Goal: Task Accomplishment & Management: Complete application form

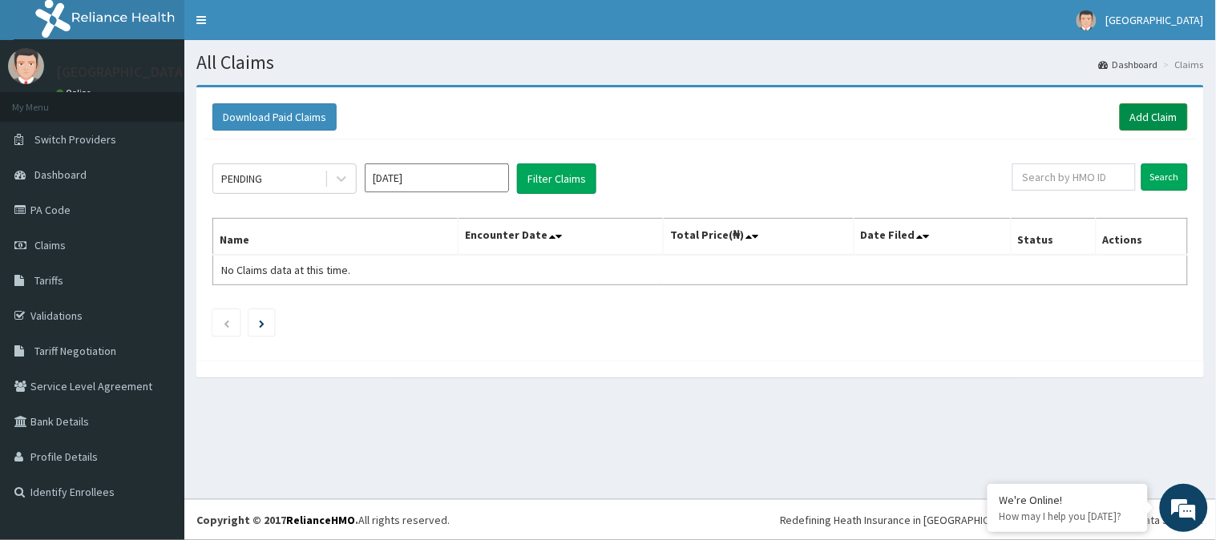
click at [1142, 113] on link "Add Claim" at bounding box center [1154, 116] width 68 height 27
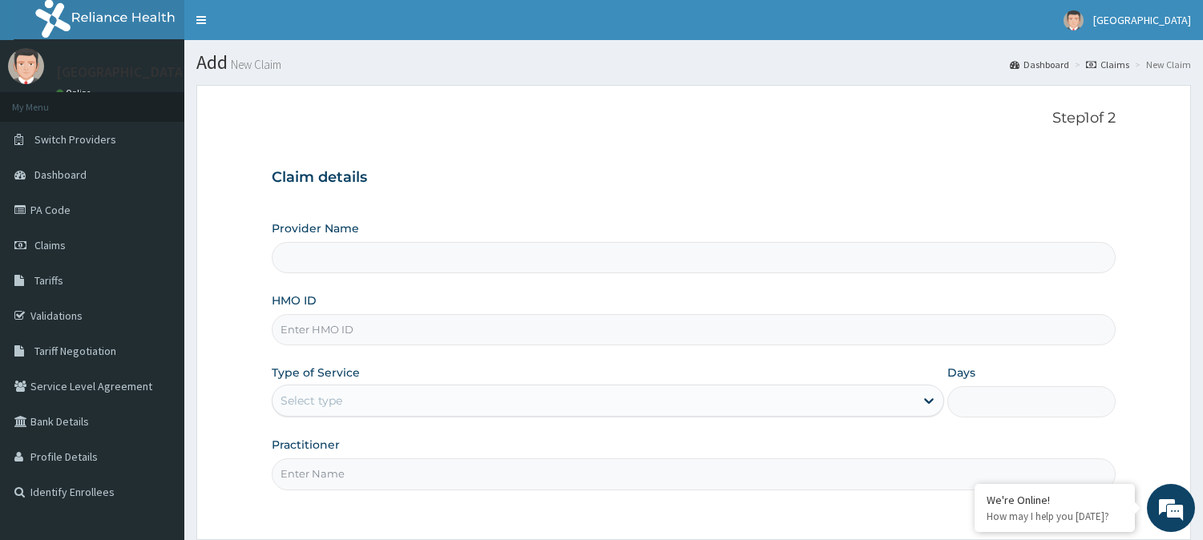
type input "[GEOGRAPHIC_DATA]"
click at [307, 321] on input "HMO ID" at bounding box center [694, 329] width 844 height 31
paste input "gbz/10306/a"
type input "gbz/10306/a"
click at [338, 398] on div "Select type" at bounding box center [312, 401] width 62 height 16
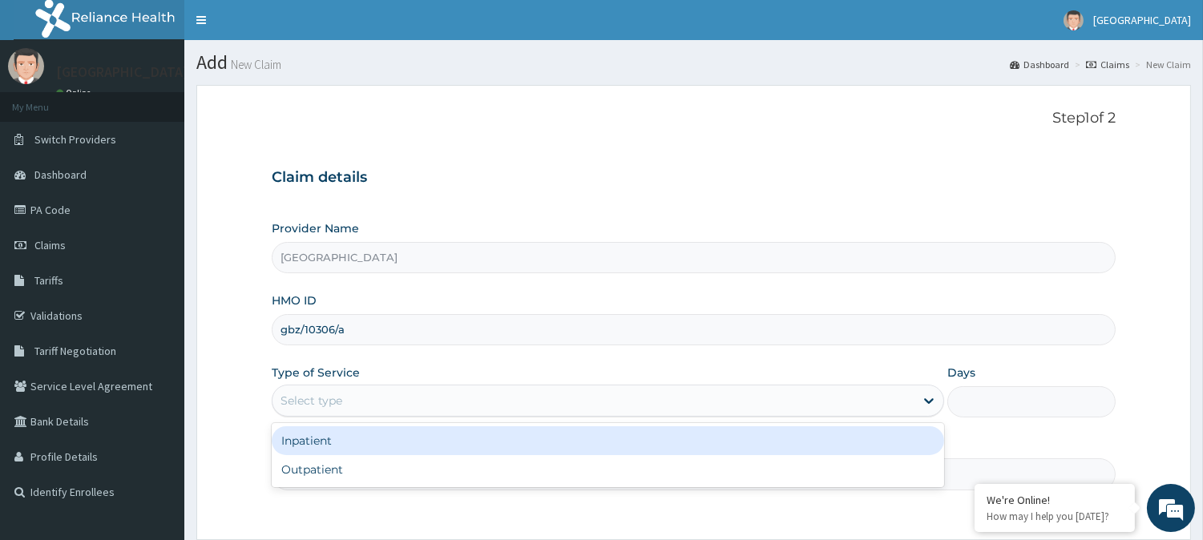
click at [329, 447] on div "Inpatient" at bounding box center [608, 441] width 673 height 29
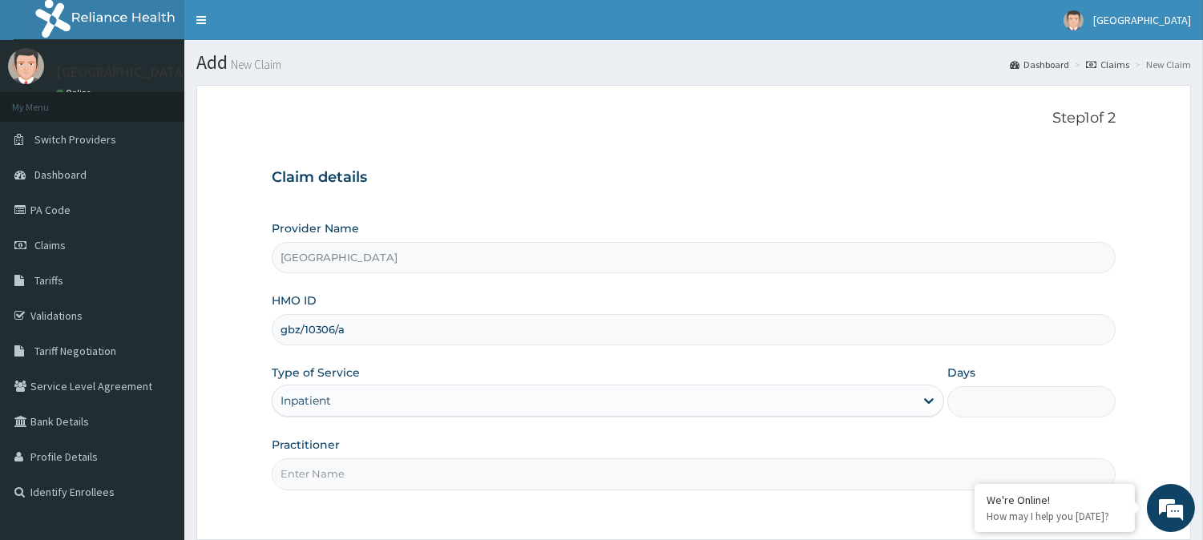
click at [309, 477] on input "Practitioner" at bounding box center [694, 474] width 844 height 31
type input "[PERSON_NAME]"
click at [976, 398] on input "Days" at bounding box center [1032, 401] width 168 height 31
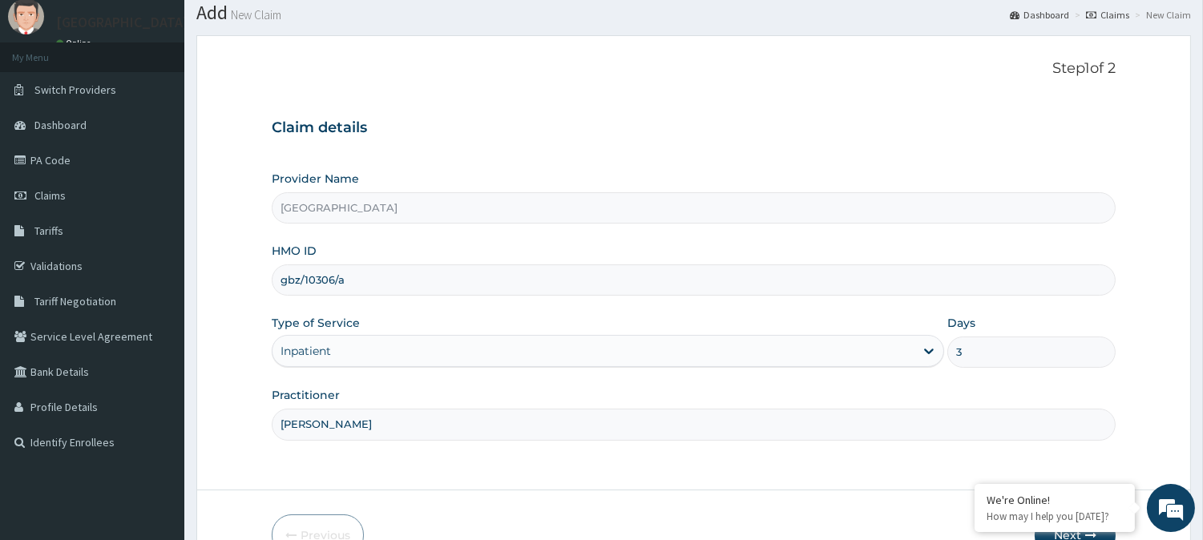
scroll to position [143, 0]
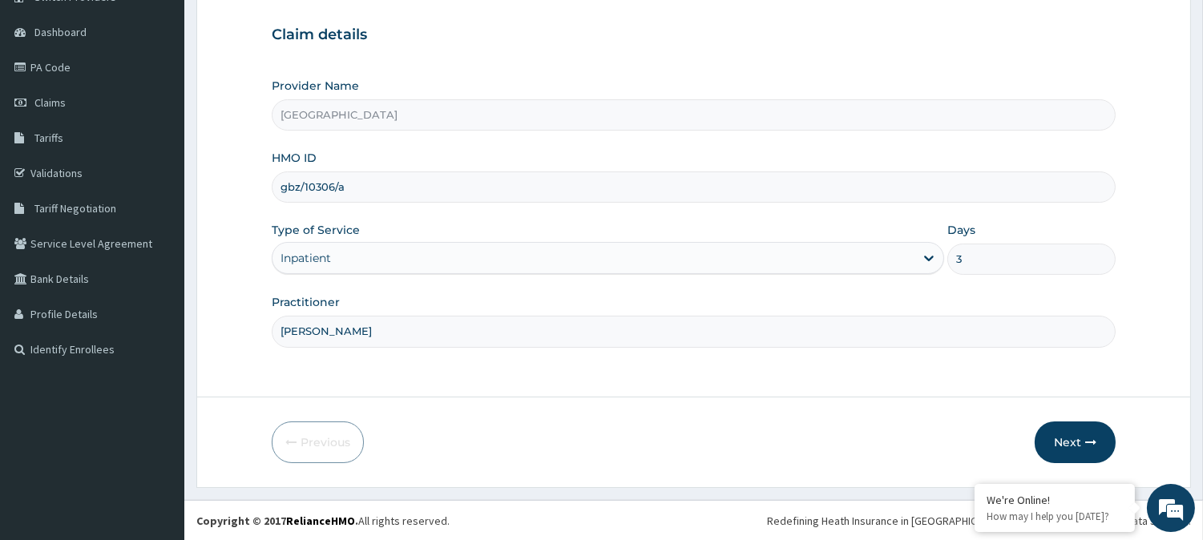
type input "3"
click at [976, 398] on form "Step 1 of 2 Claim details Provider Name Climax Hospital HMO ID gbz/10306/a Type…" at bounding box center [693, 215] width 995 height 546
click at [1061, 441] on button "Next" at bounding box center [1075, 443] width 81 height 42
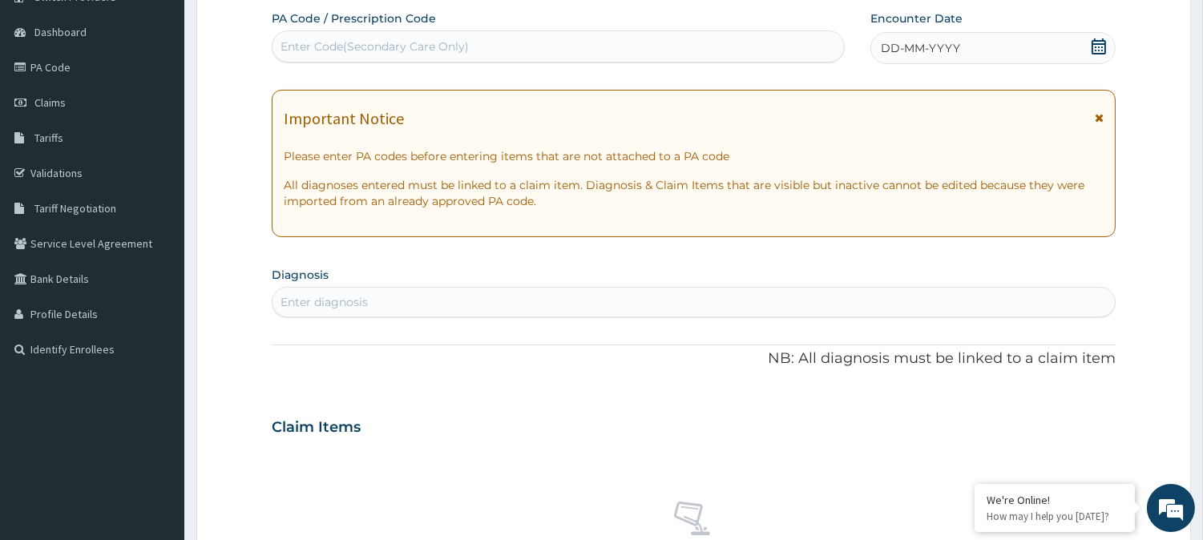
click at [333, 51] on div "Enter Code(Secondary Care Only)" at bounding box center [375, 46] width 188 height 16
paste input "PA/F6DD8D"
type input "PA/F6DD8D"
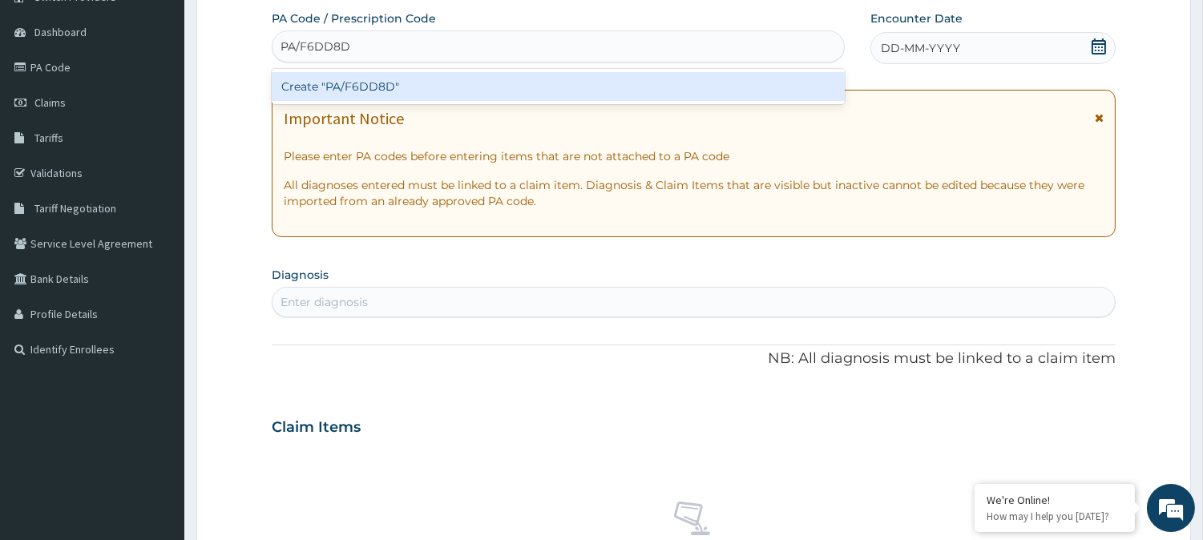
click at [358, 79] on div "Create "PA/F6DD8D"" at bounding box center [558, 86] width 573 height 29
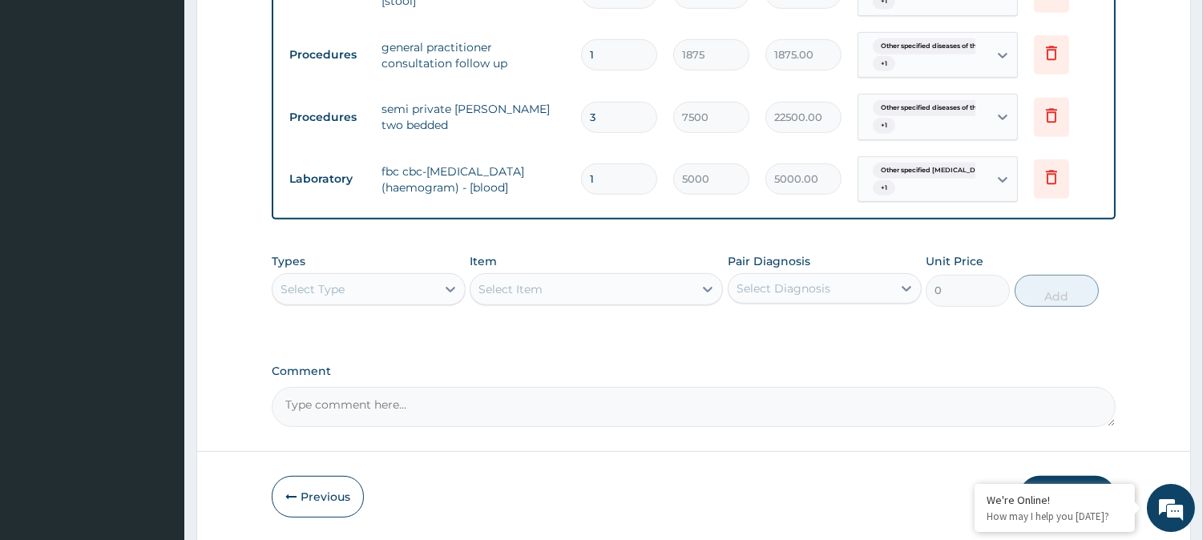
scroll to position [1534, 0]
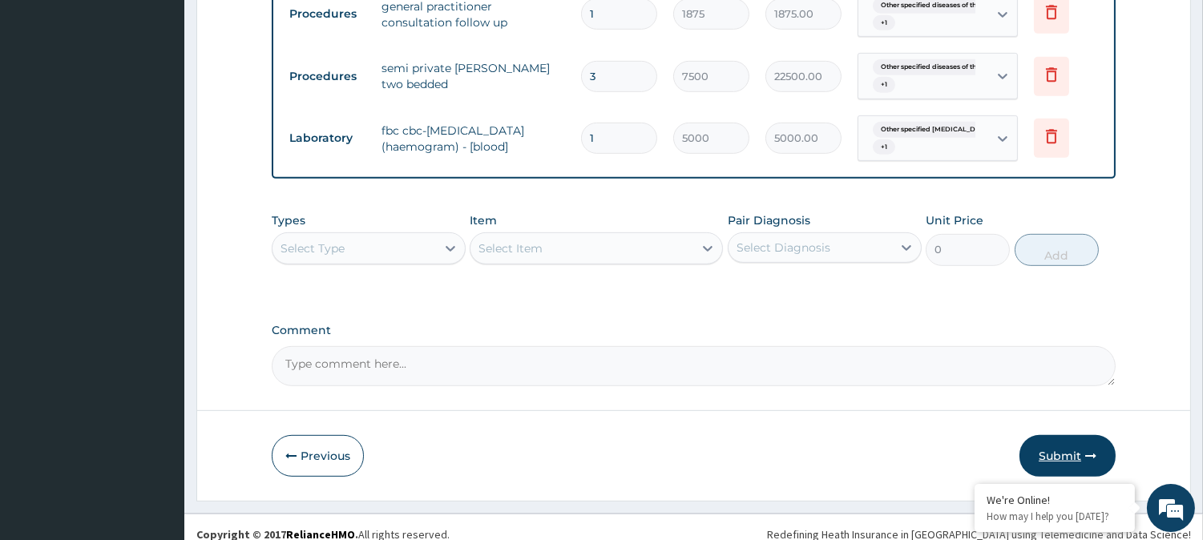
click at [1071, 435] on button "Submit" at bounding box center [1068, 456] width 96 height 42
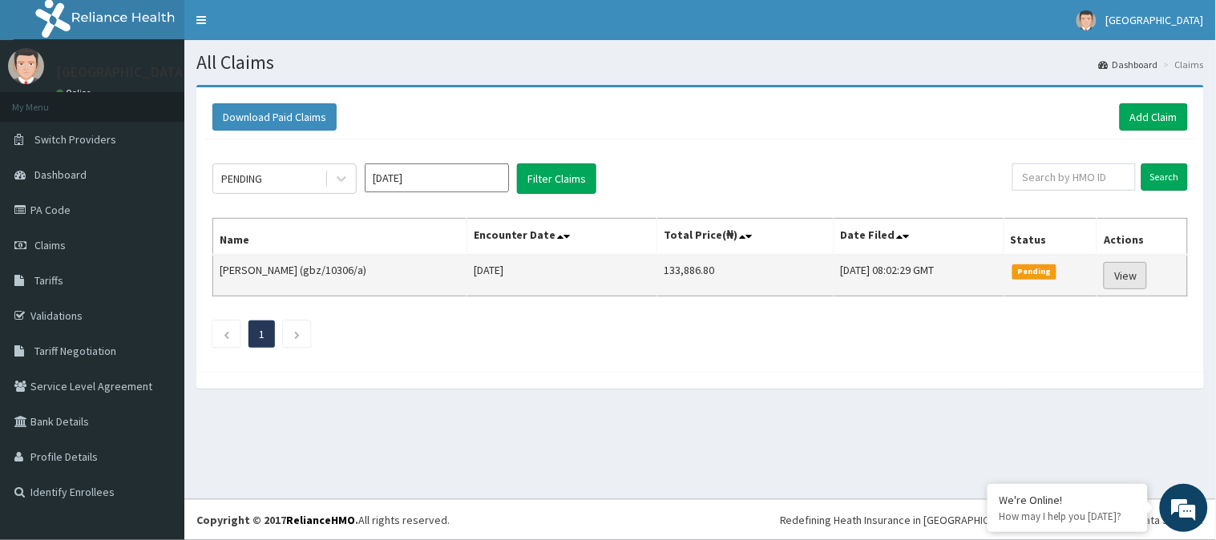
click at [1127, 273] on link "View" at bounding box center [1125, 275] width 43 height 27
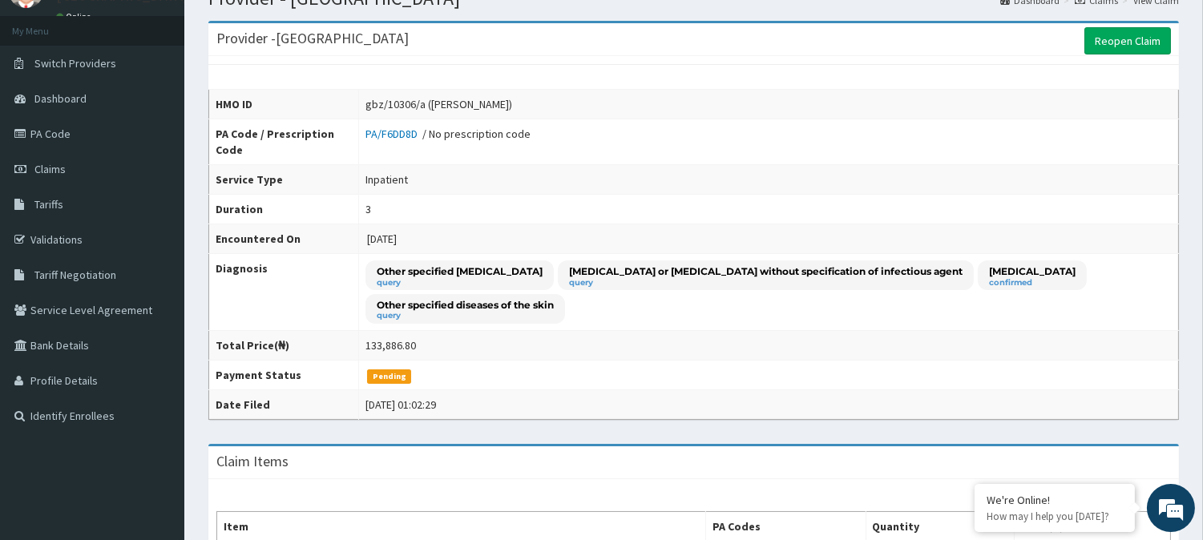
scroll to position [45, 0]
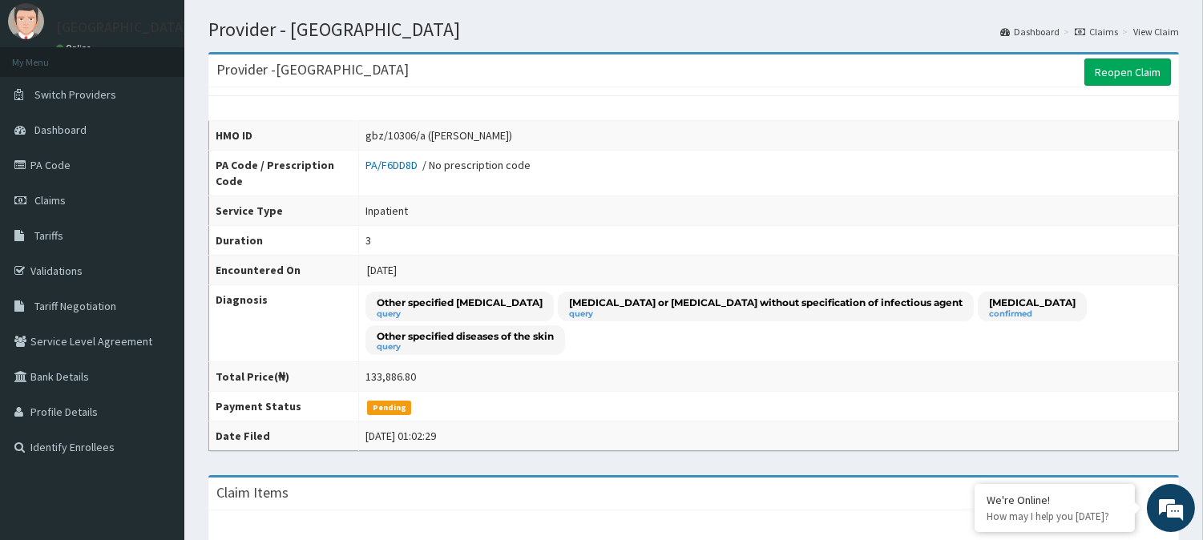
click at [390, 131] on div "gbz/10306/a (STEPHEN KALA)" at bounding box center [439, 135] width 147 height 16
drag, startPoint x: 358, startPoint y: 133, endPoint x: 414, endPoint y: 133, distance: 56.1
click at [414, 133] on div "gbz/10306/a (STEPHEN KALA)" at bounding box center [439, 135] width 147 height 16
copy div "gbz/10306/a"
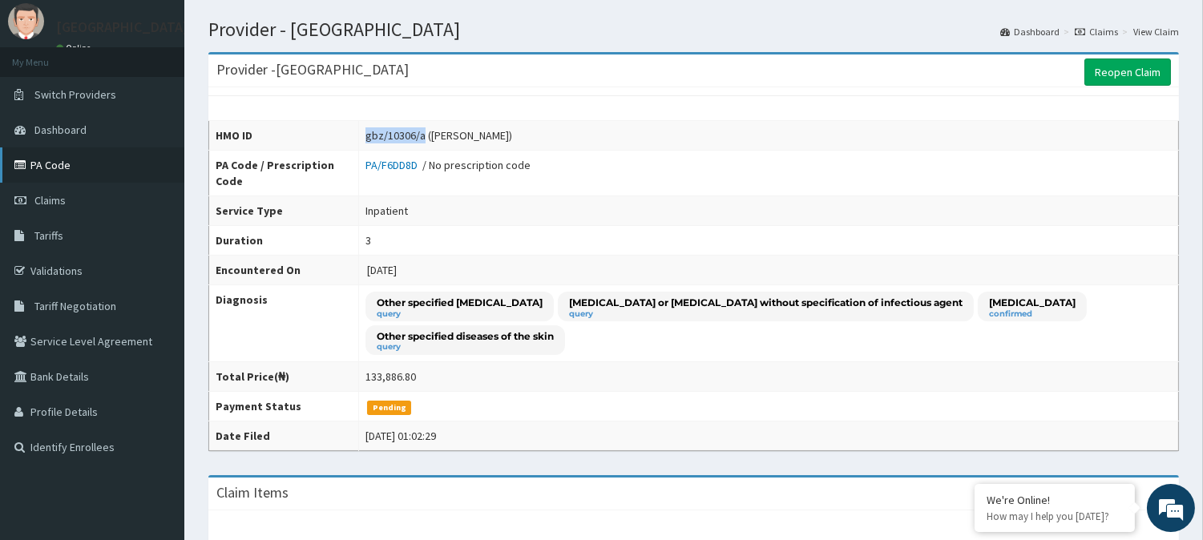
click at [53, 161] on link "PA Code" at bounding box center [92, 165] width 184 height 35
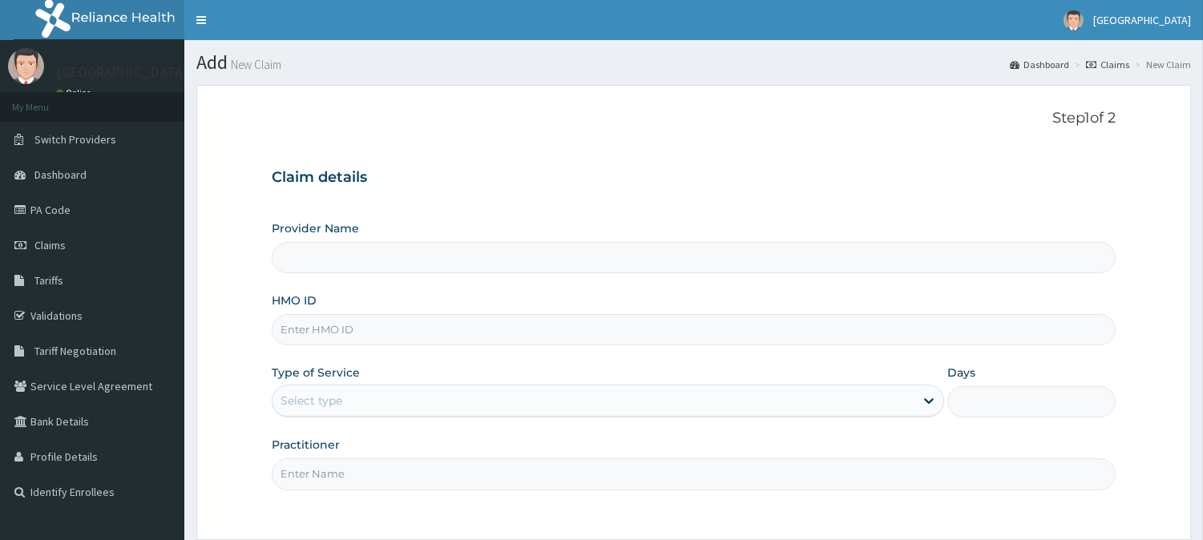
type input "GBZ/10426/A"
type input "[GEOGRAPHIC_DATA]"
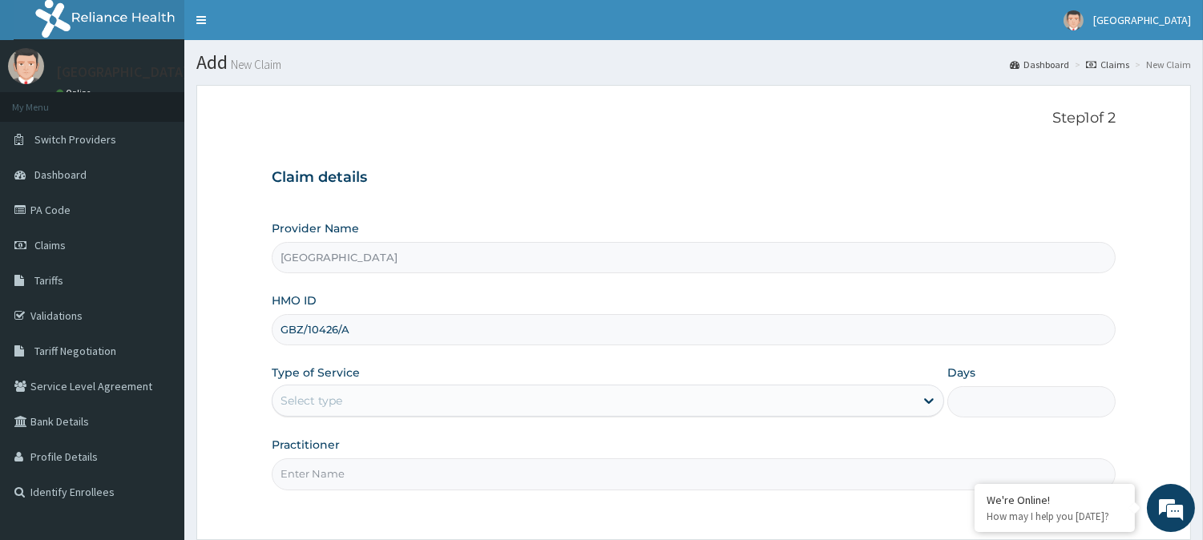
type input "GBZ/10426/A"
click at [306, 402] on div "Select type" at bounding box center [312, 401] width 62 height 16
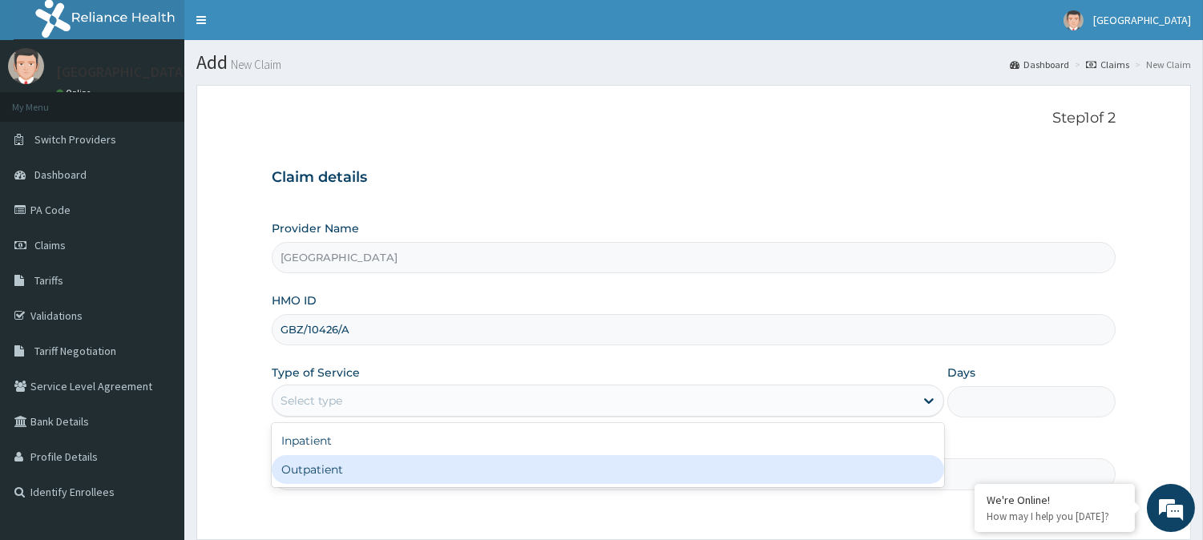
click at [316, 470] on div "Outpatient" at bounding box center [608, 469] width 673 height 29
type input "1"
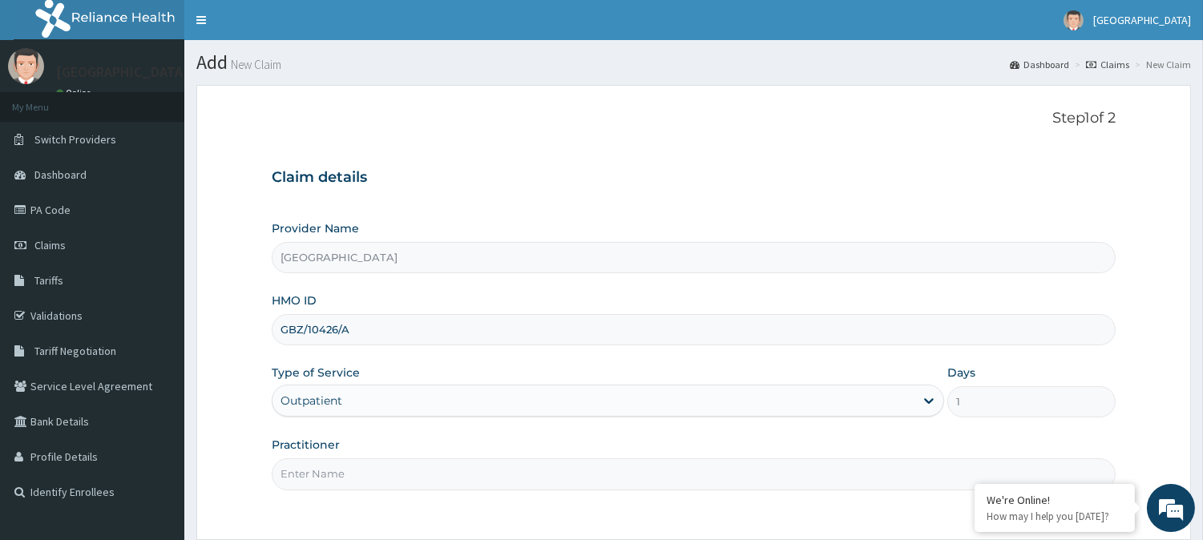
click at [363, 406] on div "Outpatient" at bounding box center [594, 401] width 642 height 26
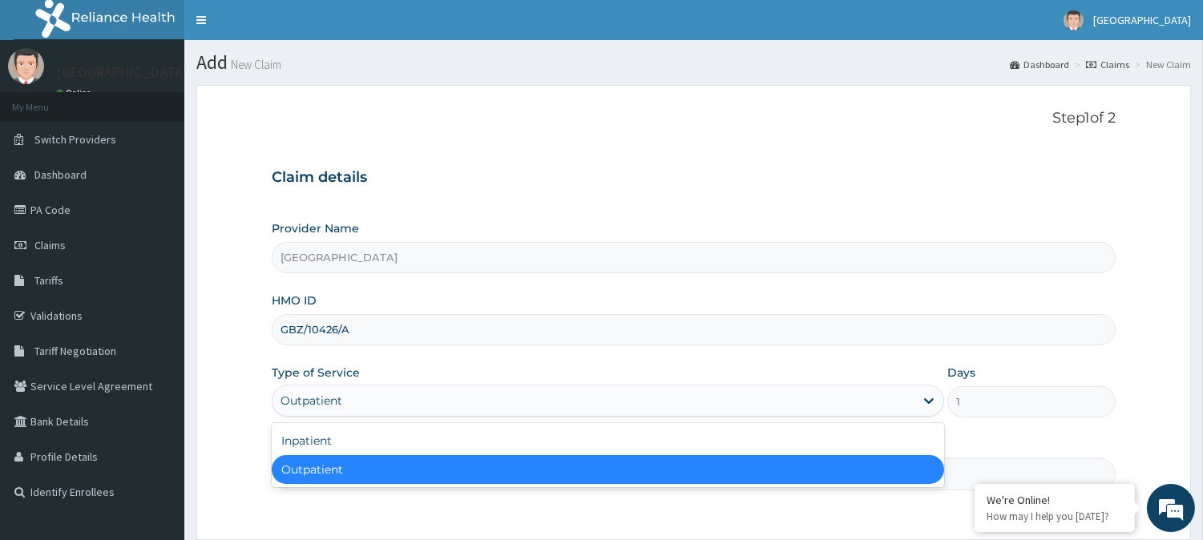
click at [325, 470] on div "Outpatient" at bounding box center [608, 469] width 673 height 29
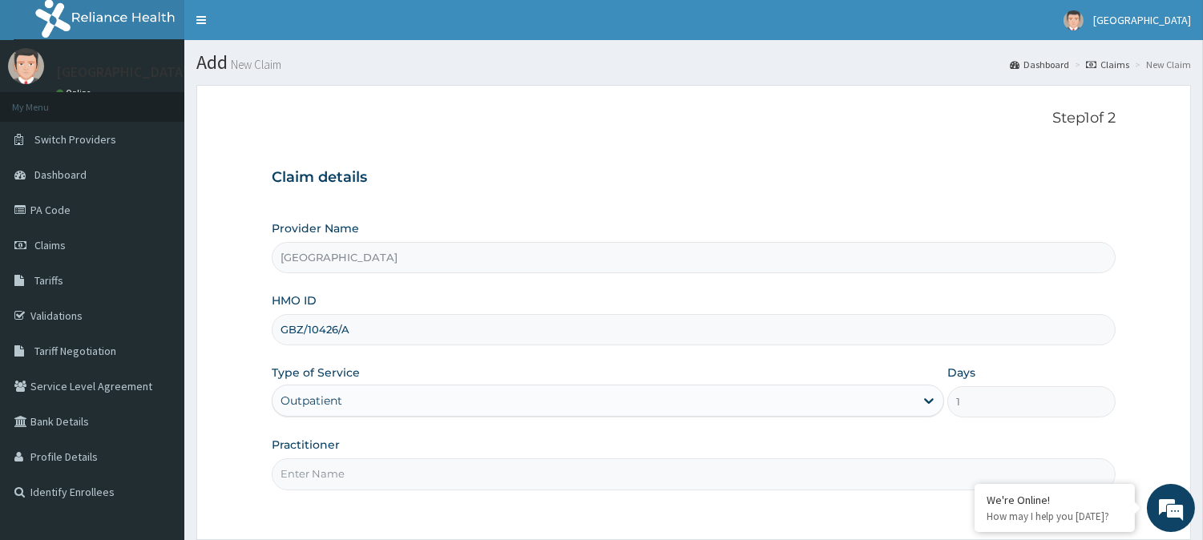
click at [311, 475] on input "Practitioner" at bounding box center [694, 474] width 844 height 31
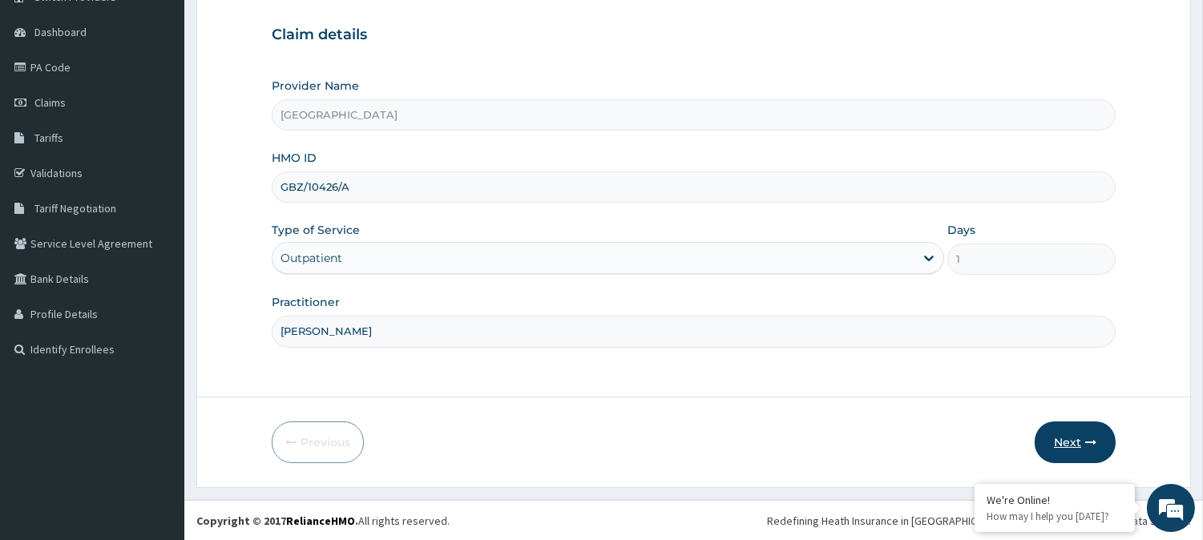
type input "[PERSON_NAME]"
click at [1076, 442] on button "Next" at bounding box center [1075, 443] width 81 height 42
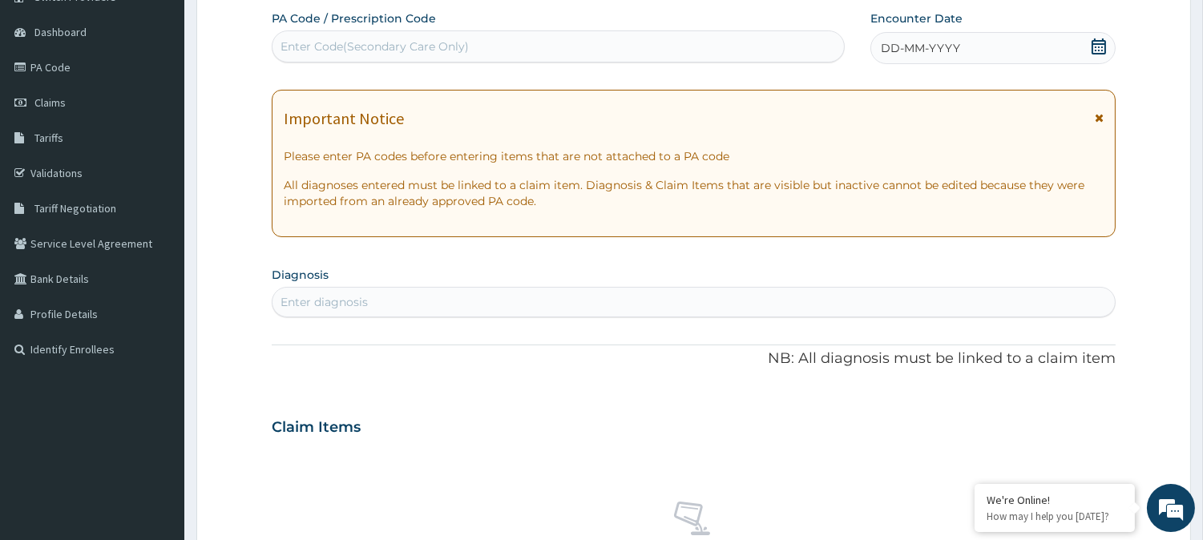
click at [321, 51] on div "Enter Code(Secondary Care Only)" at bounding box center [375, 46] width 188 height 16
paste input "PA/371BA4"
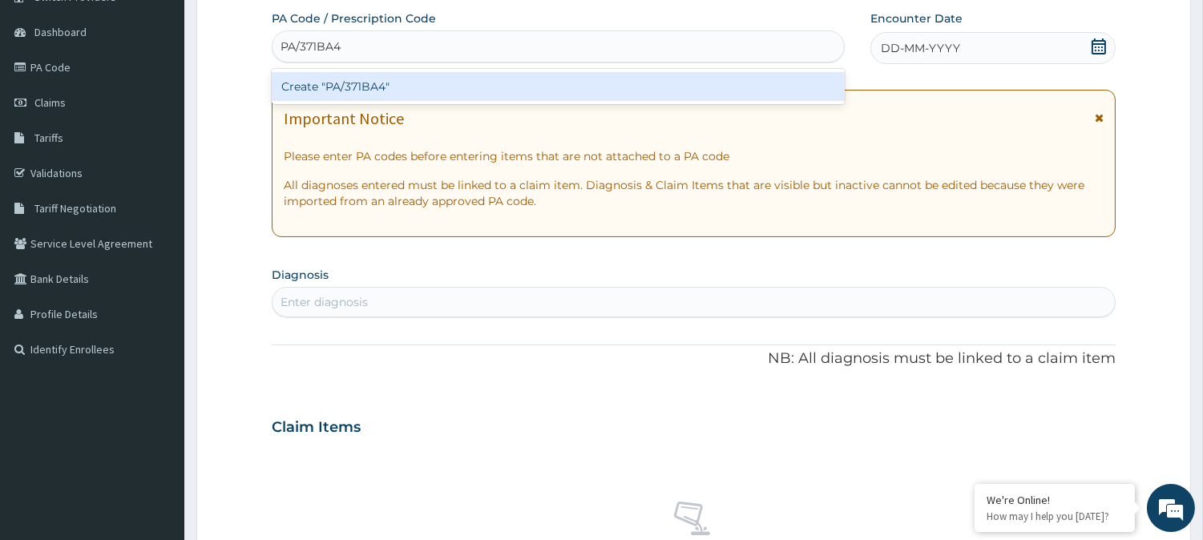
type input "PA/371BA4"
click at [364, 87] on div "Create "PA/371BA4"" at bounding box center [558, 86] width 573 height 29
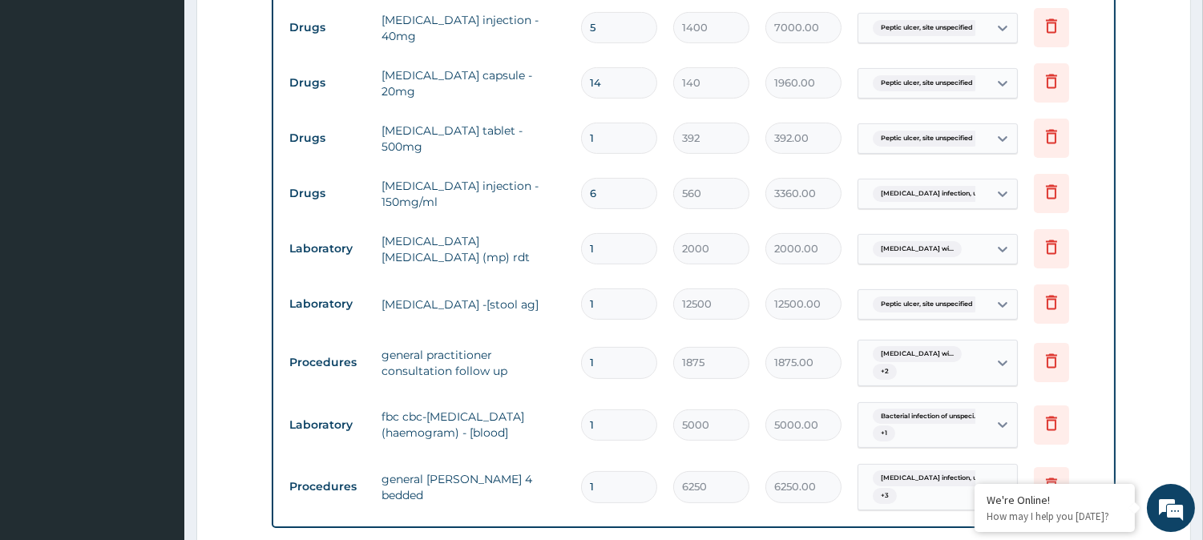
scroll to position [819, 0]
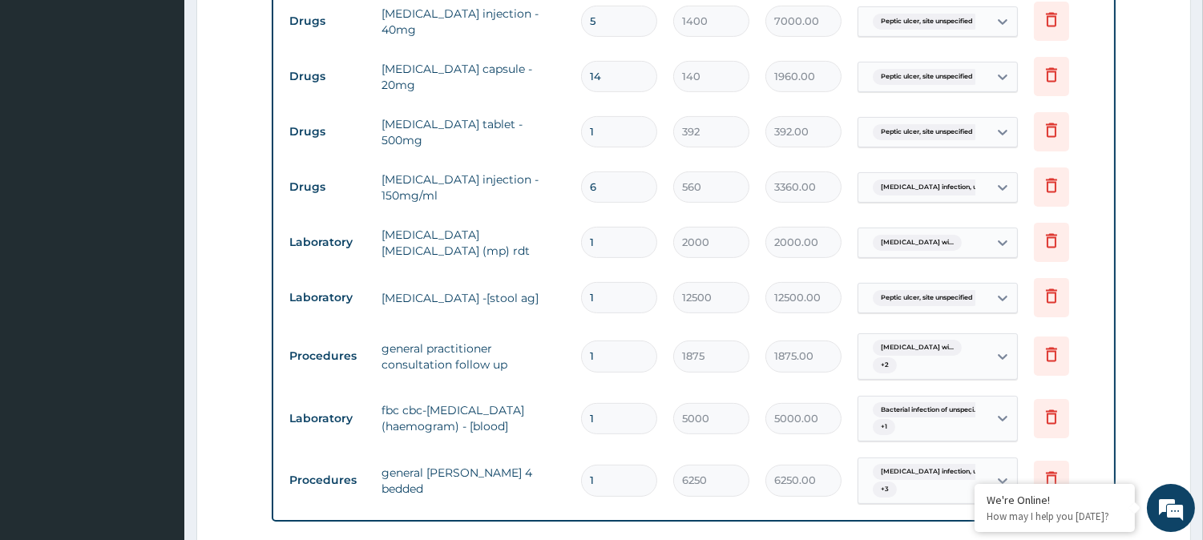
click at [639, 148] on input "1" at bounding box center [619, 131] width 76 height 31
type input "0.00"
type input "7"
type input "2744.00"
type input "7"
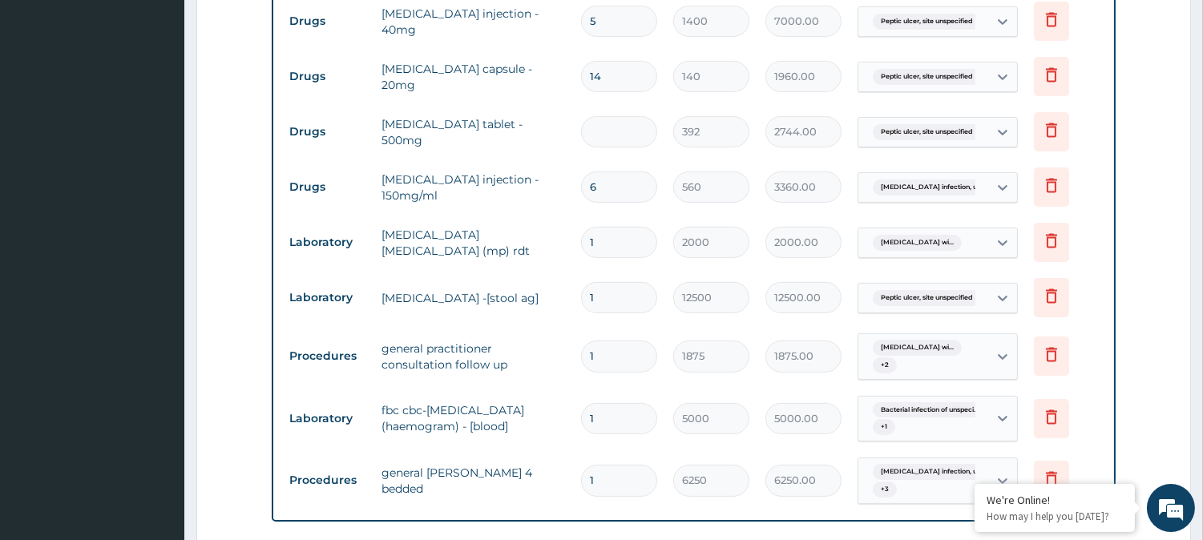
type input "0.00"
type input "1"
type input "392.00"
type input "14"
type input "5488.00"
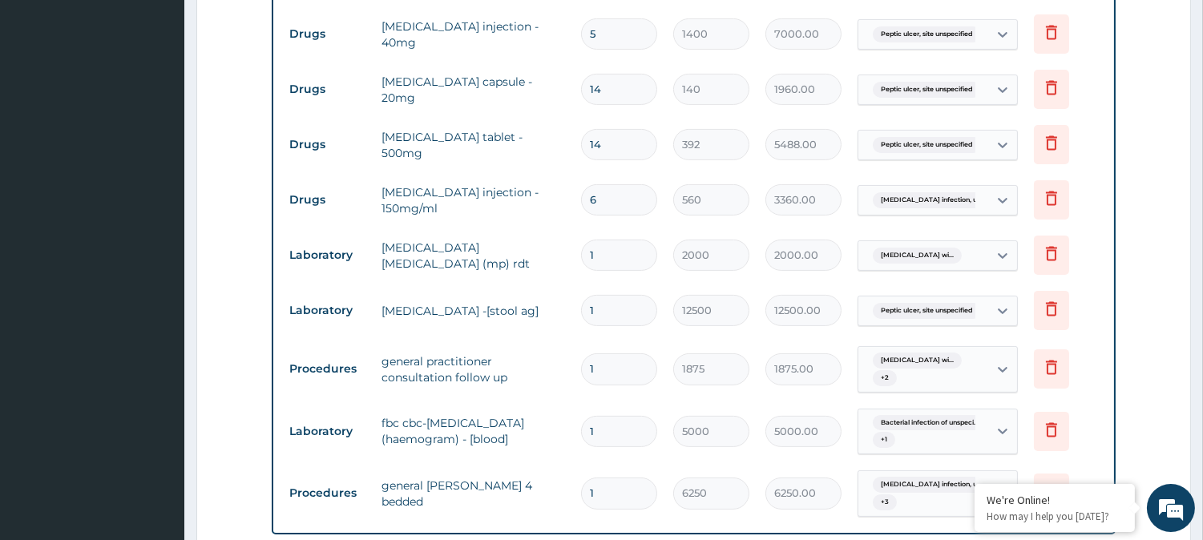
scroll to position [807, 0]
type input "1"
type input "392.00"
type input "0.00"
type input "7"
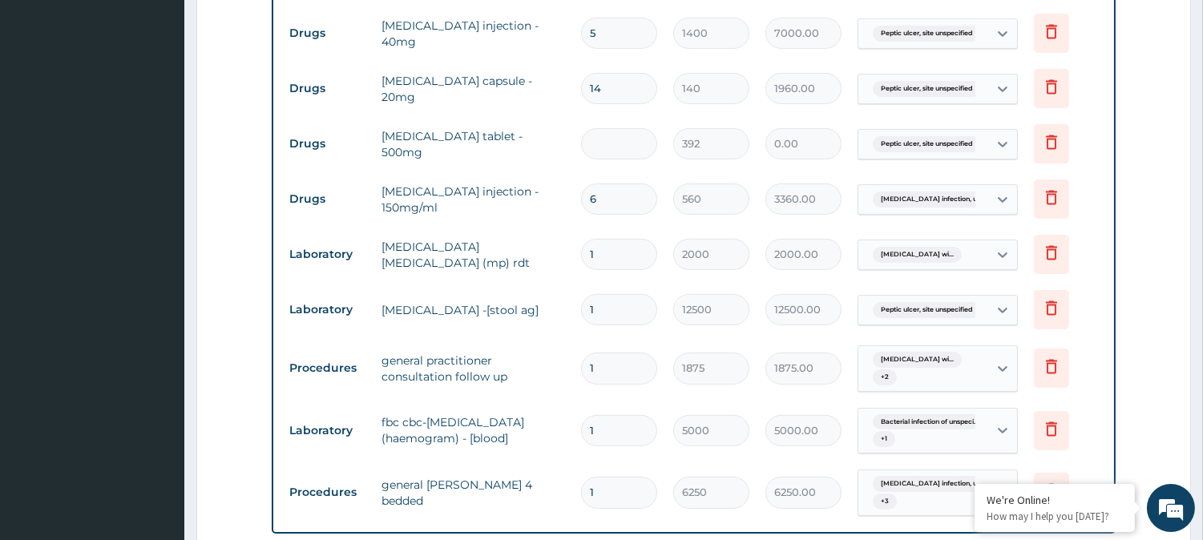
type input "2744.00"
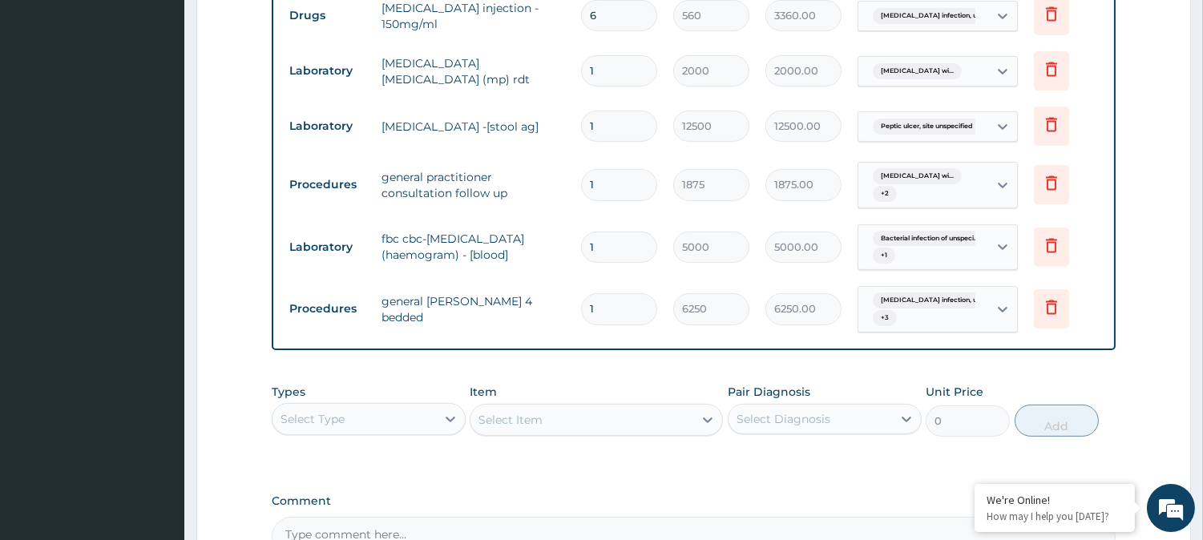
scroll to position [952, 0]
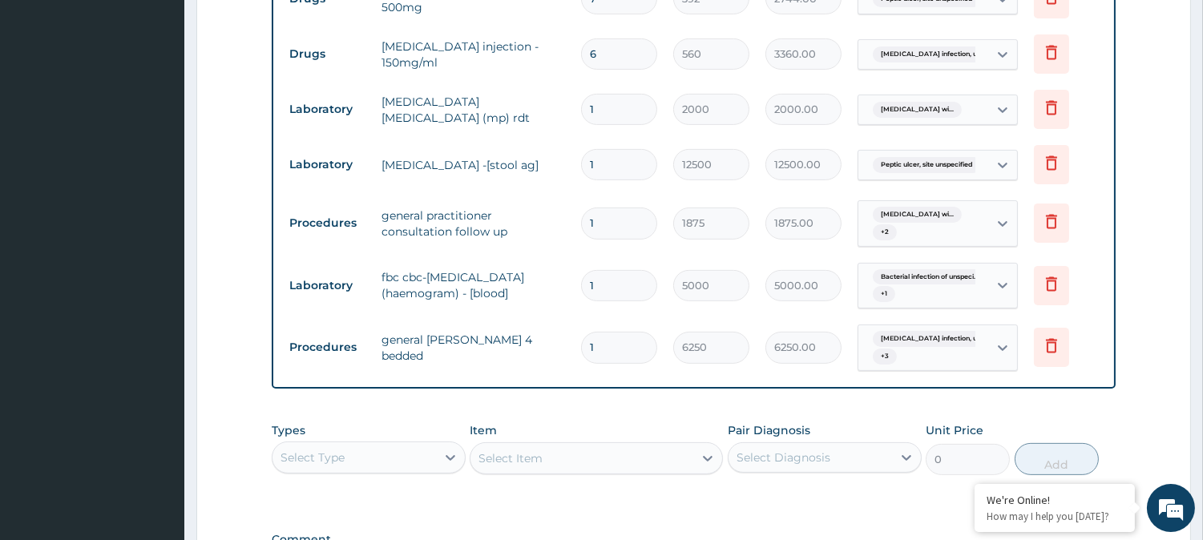
type input "0.00"
type input "1"
type input "392.00"
type input "14"
type input "5488.00"
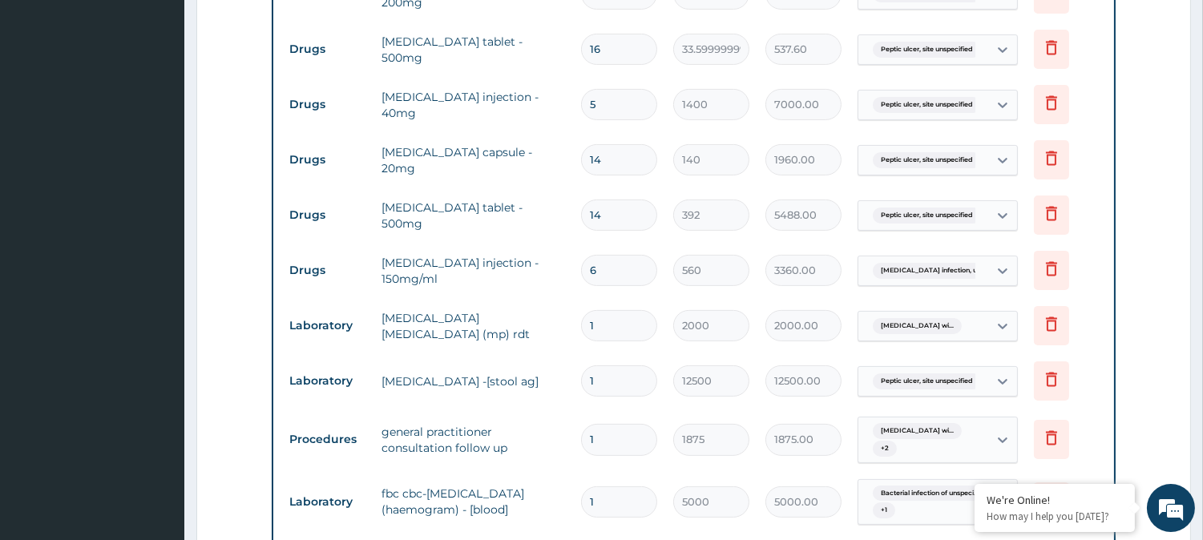
scroll to position [739, 0]
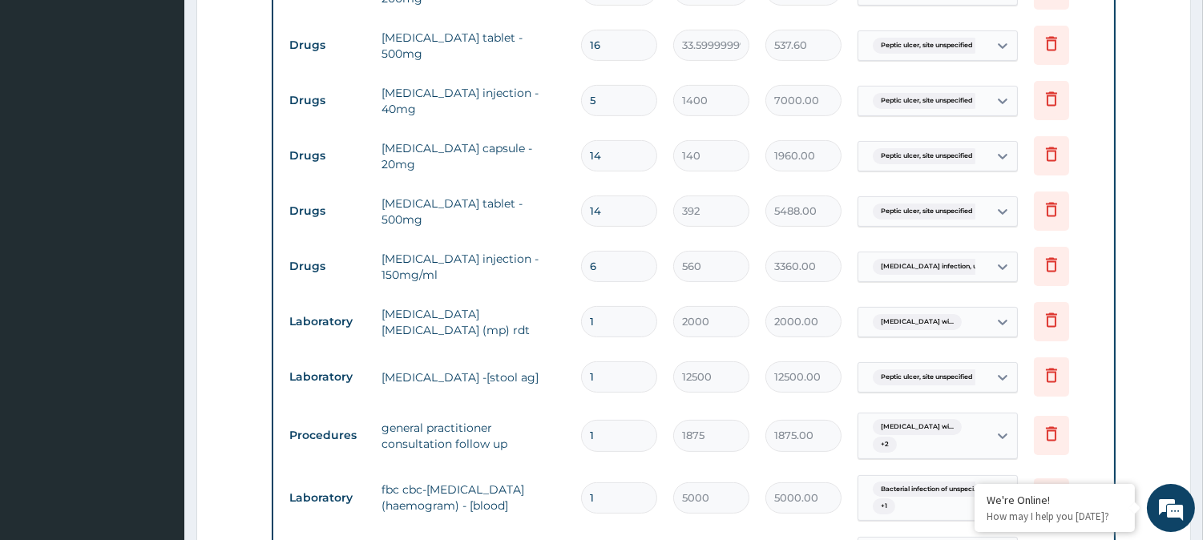
click at [609, 61] on input "16" at bounding box center [619, 45] width 76 height 31
type input "1"
type input "33.60"
type input "18"
type input "604.80"
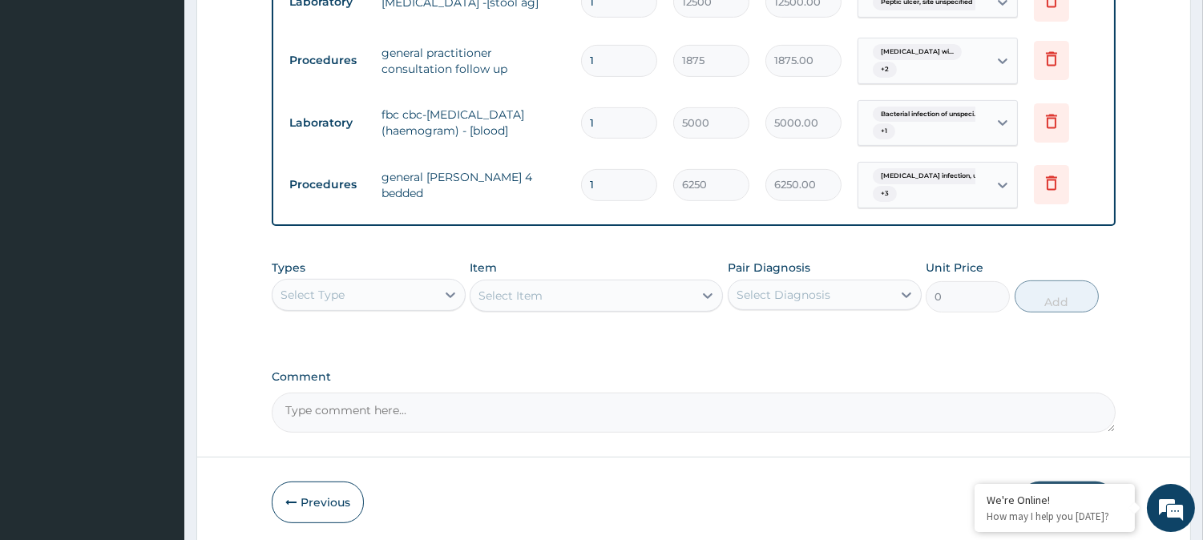
scroll to position [1207, 0]
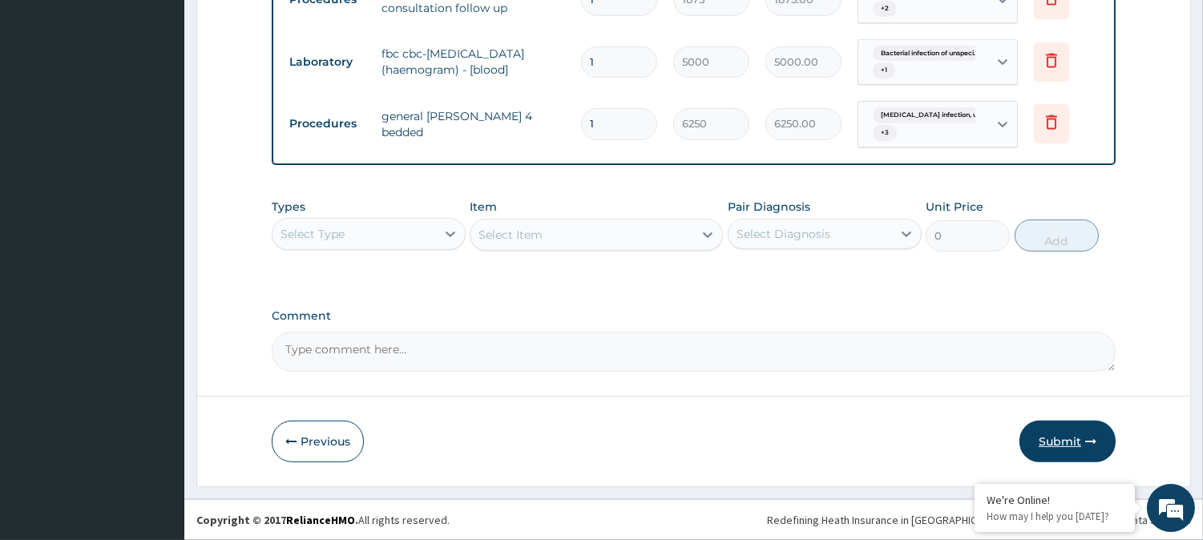
type input "18"
click at [1071, 443] on button "Submit" at bounding box center [1068, 442] width 96 height 42
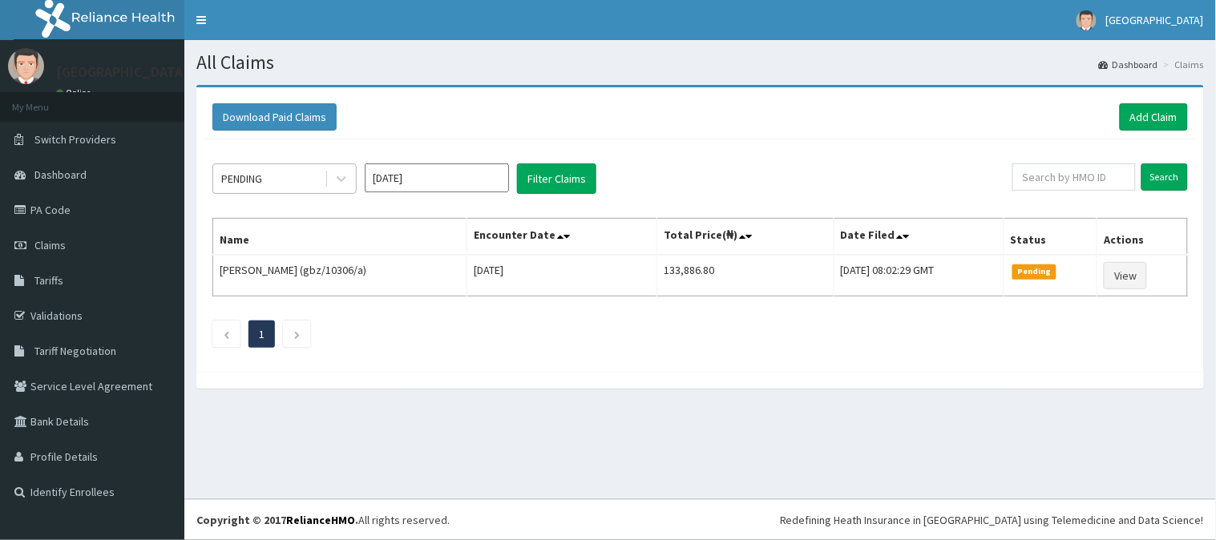
click at [290, 180] on div "PENDING" at bounding box center [268, 179] width 111 height 26
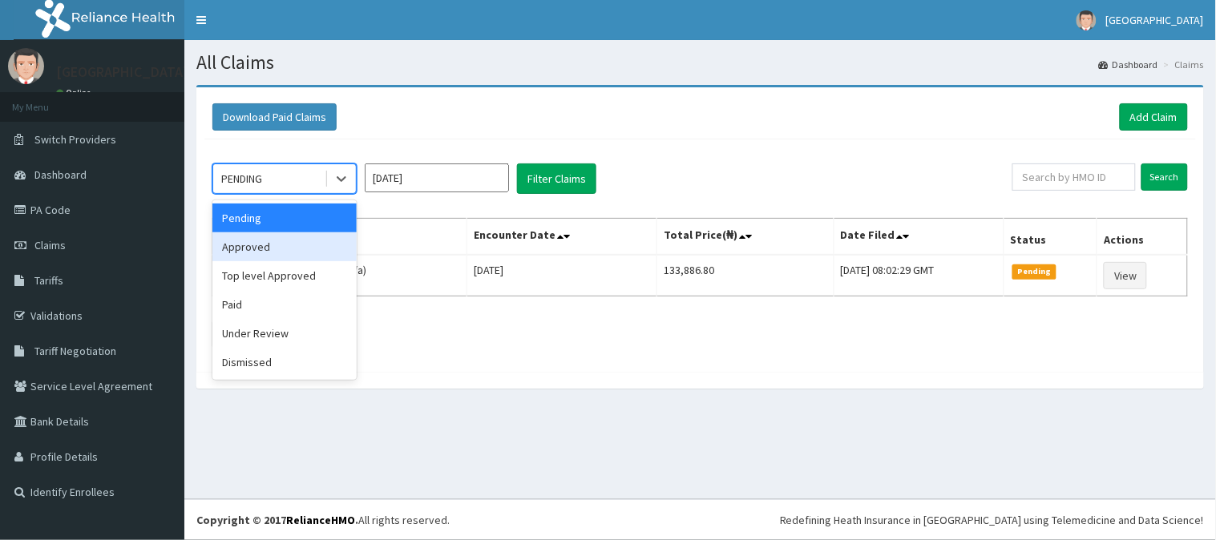
click at [269, 241] on div "Approved" at bounding box center [284, 246] width 144 height 29
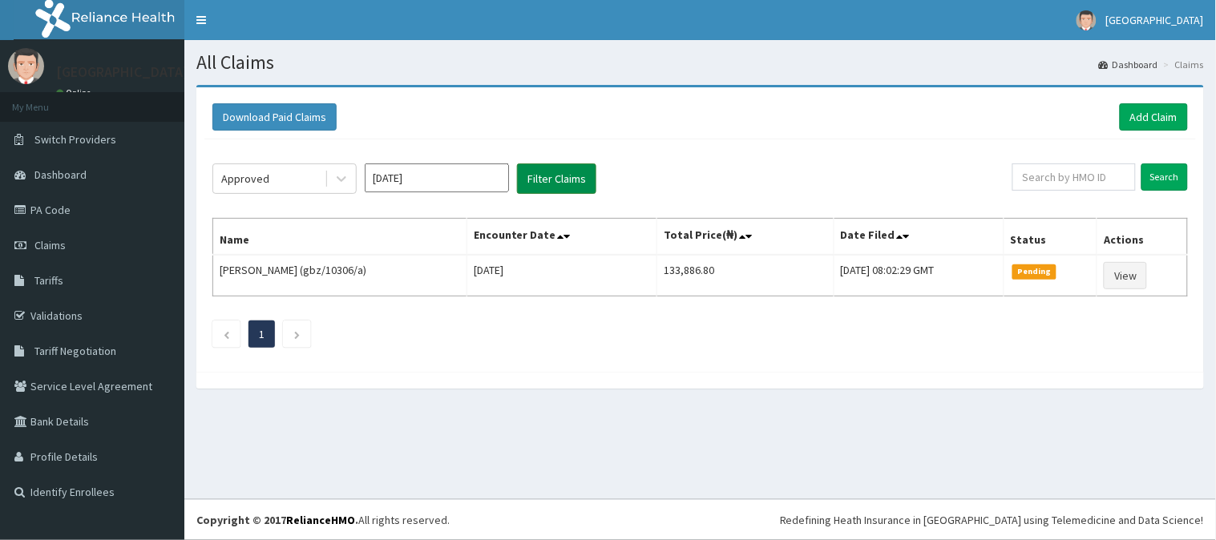
click at [567, 183] on button "Filter Claims" at bounding box center [556, 179] width 79 height 30
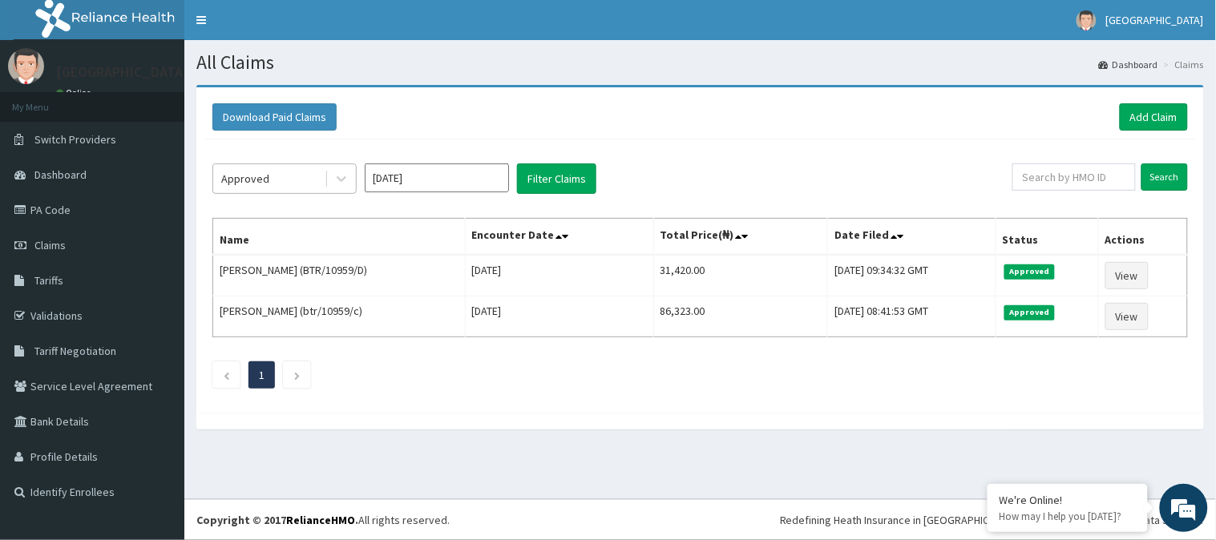
click at [255, 171] on div "Approved" at bounding box center [245, 179] width 48 height 16
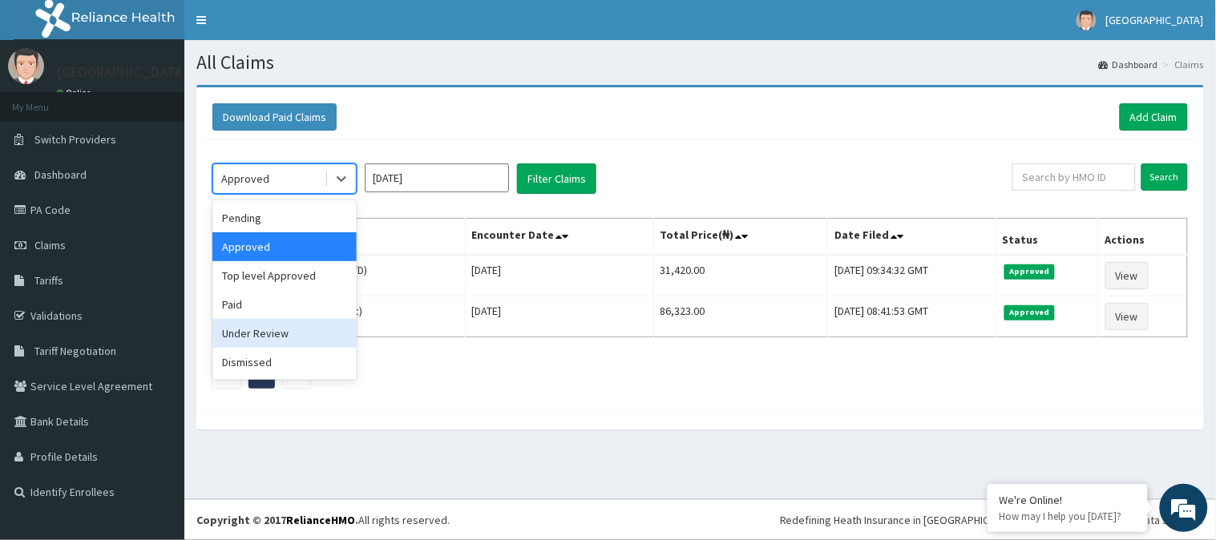
click at [228, 340] on div "Under Review" at bounding box center [284, 333] width 144 height 29
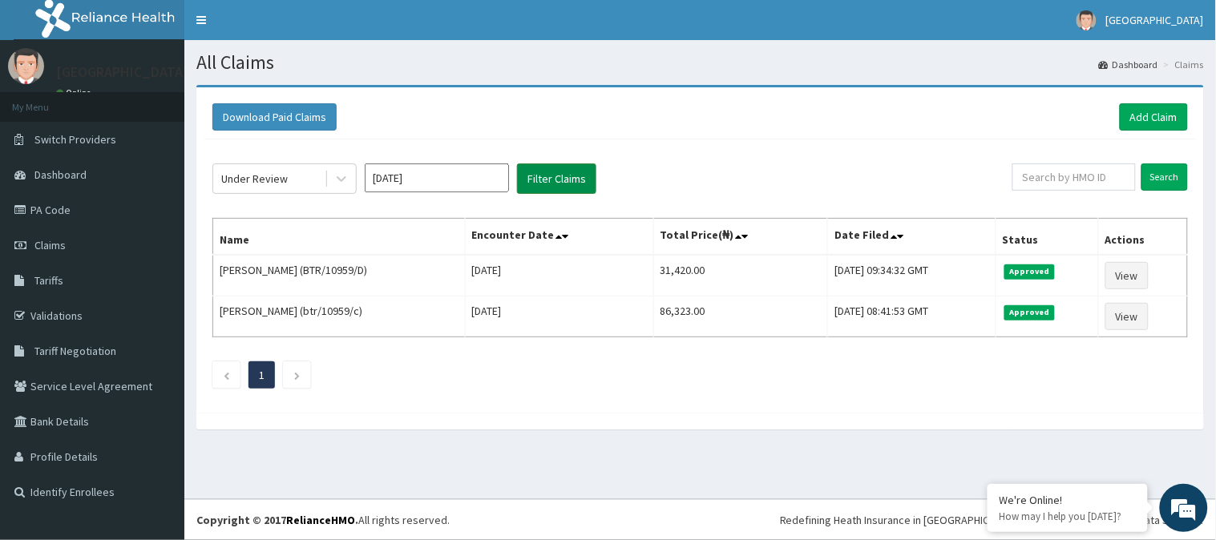
click at [554, 178] on button "Filter Claims" at bounding box center [556, 179] width 79 height 30
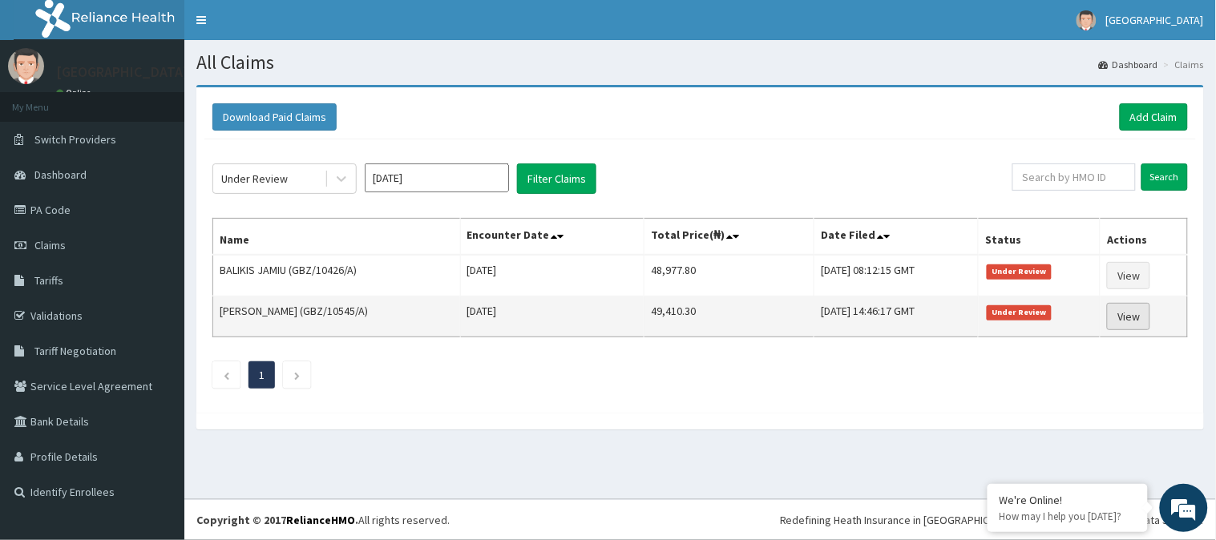
click at [1134, 310] on link "View" at bounding box center [1128, 316] width 43 height 27
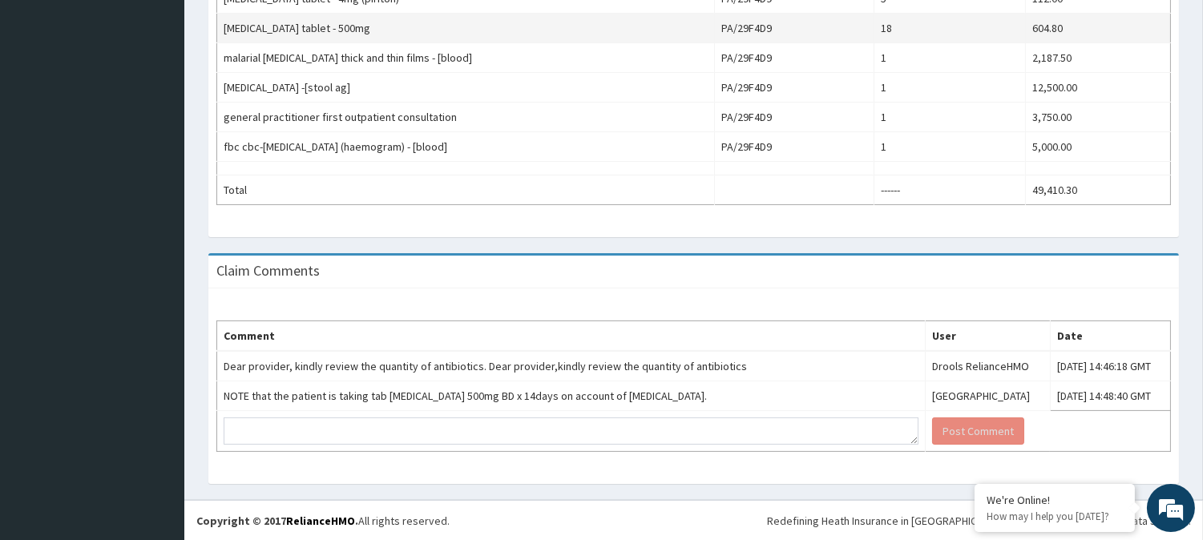
scroll to position [706, 0]
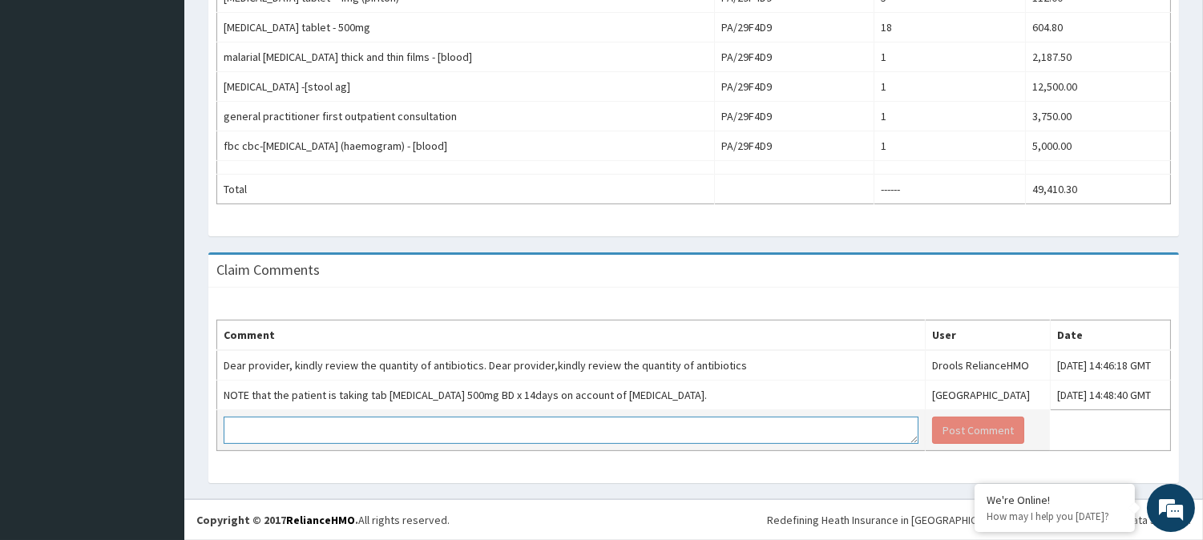
click at [450, 435] on textarea at bounding box center [571, 430] width 695 height 27
type textarea "GENTLE REMINDER"
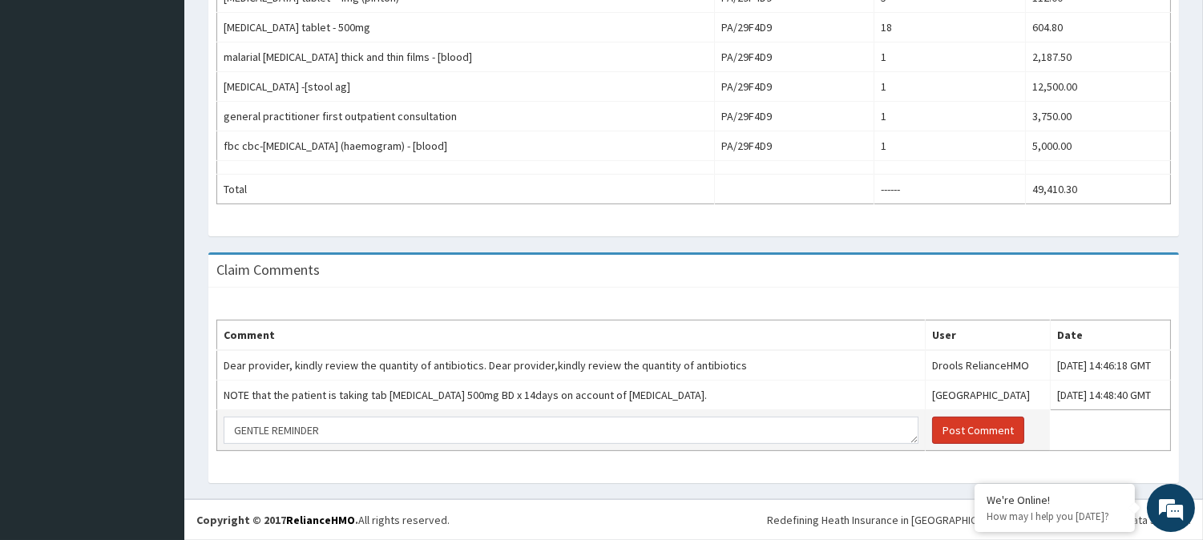
click at [932, 436] on button "Post Comment" at bounding box center [978, 430] width 92 height 27
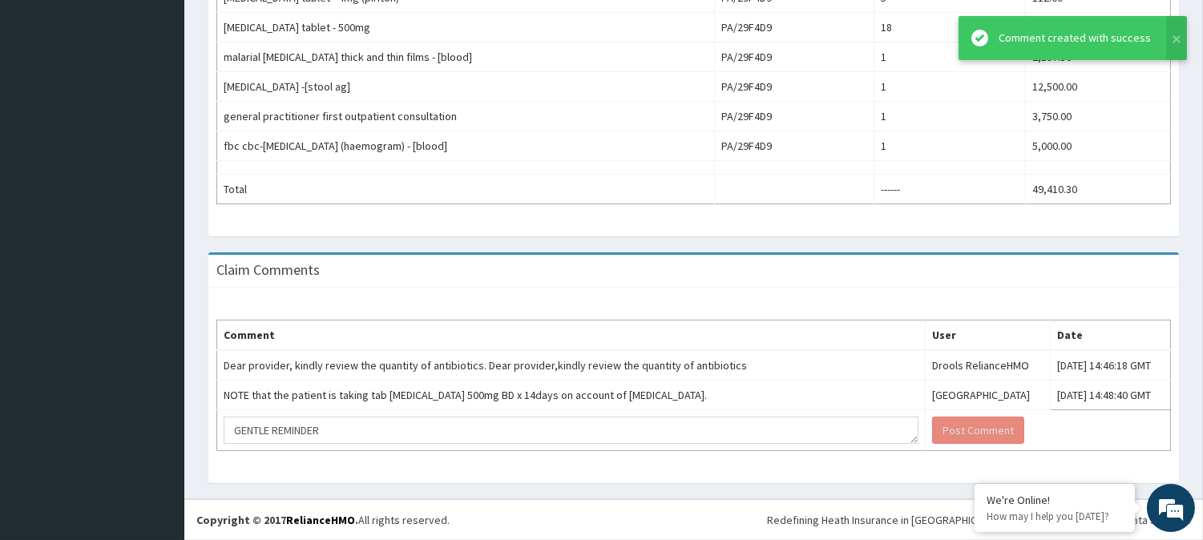
scroll to position [0, 0]
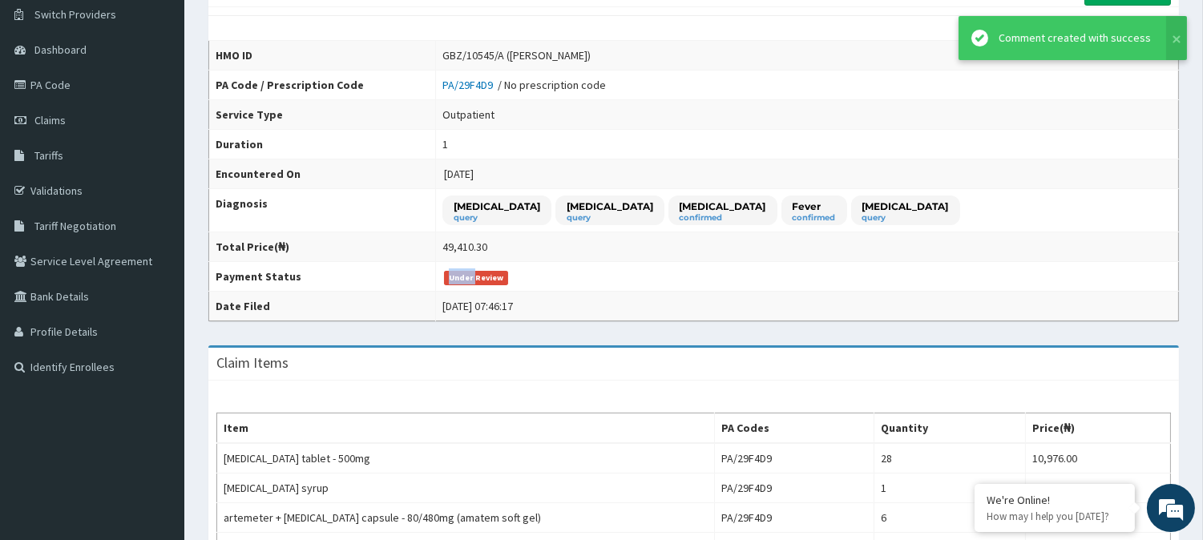
drag, startPoint x: 519, startPoint y: 269, endPoint x: 481, endPoint y: 223, distance: 59.2
click at [517, 249] on tbody "HMO ID GBZ/10545/A (JOSEPHINE UFOT) PA Code / Prescription Code PA/29F4D9 / No …" at bounding box center [694, 181] width 970 height 281
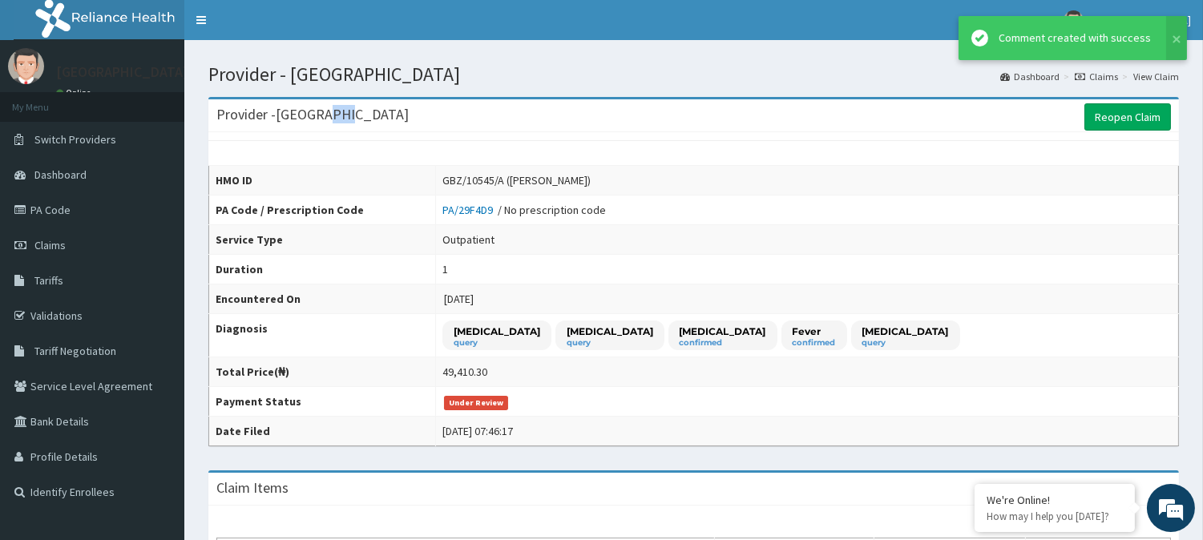
drag, startPoint x: 345, startPoint y: 109, endPoint x: 281, endPoint y: 137, distance: 70.0
click at [309, 125] on div "Provider - Climax Hospital Reopen Claim" at bounding box center [693, 115] width 971 height 33
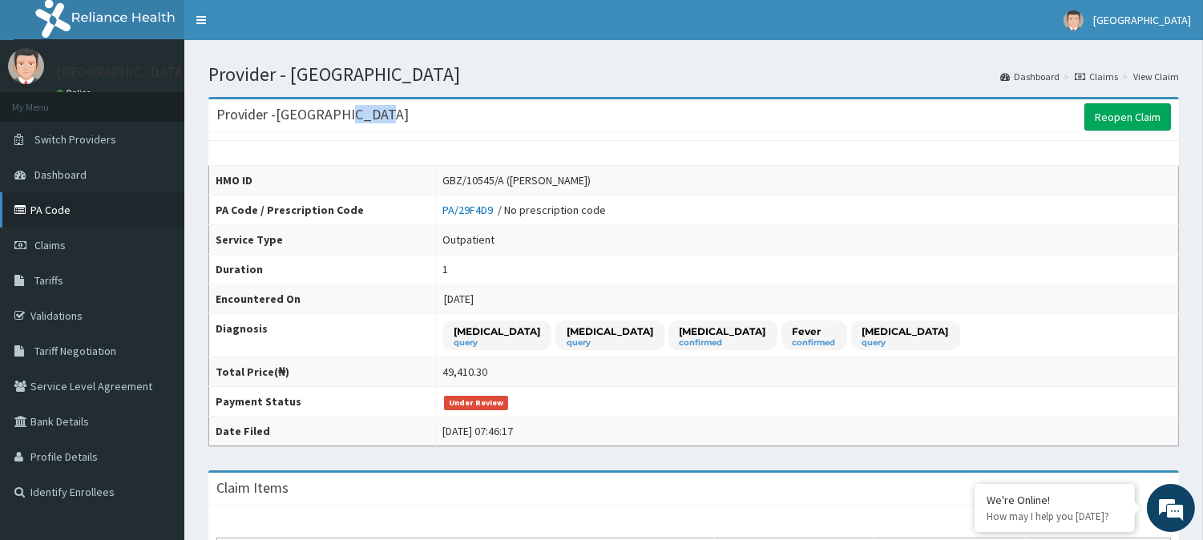
click at [77, 208] on link "PA Code" at bounding box center [92, 209] width 184 height 35
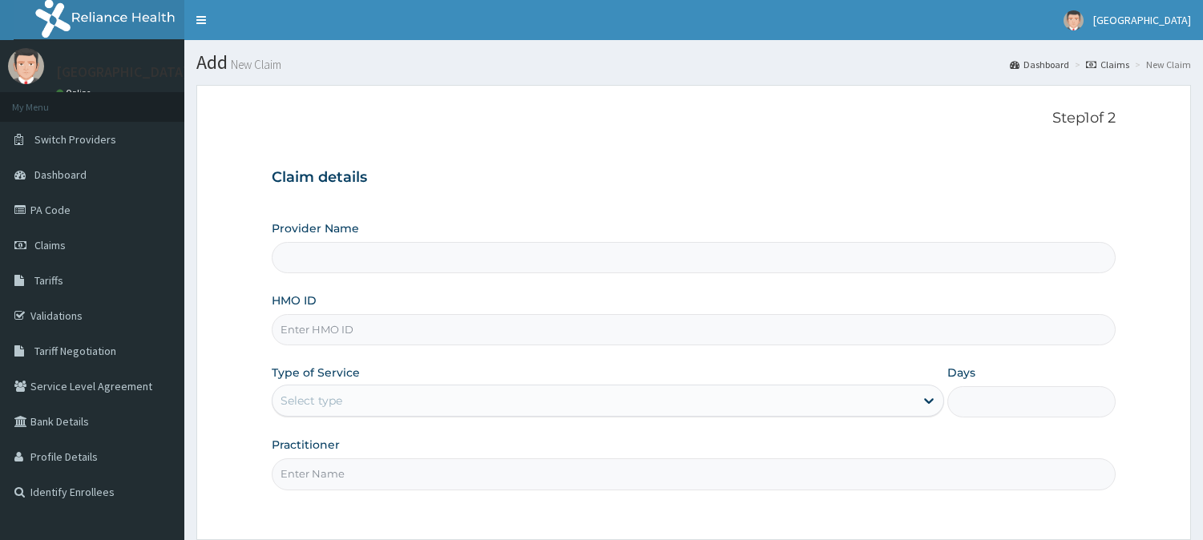
type input "[GEOGRAPHIC_DATA]"
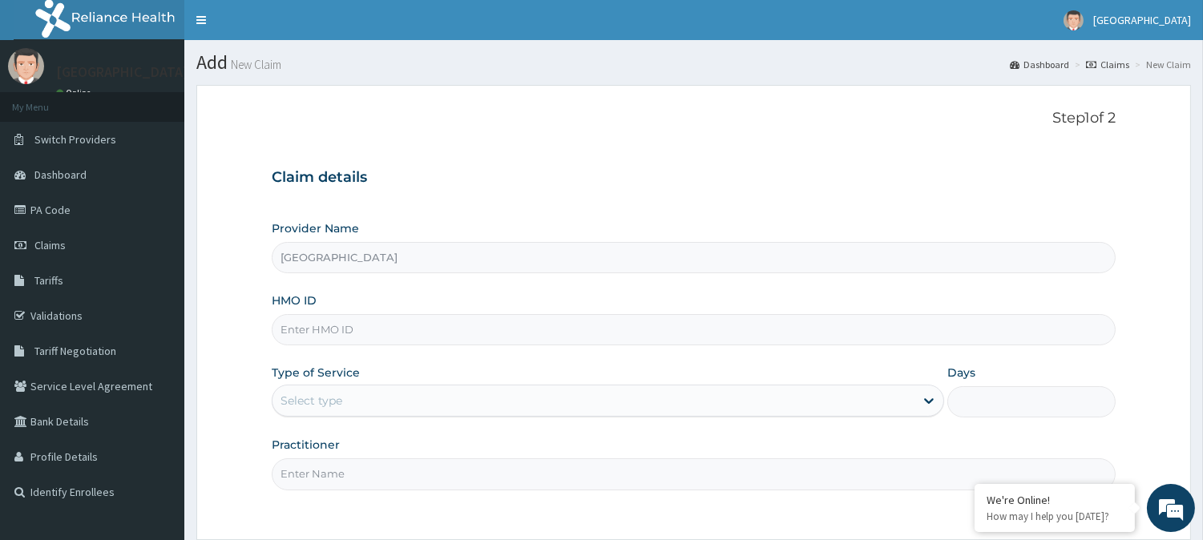
click at [313, 321] on input "HMO ID" at bounding box center [694, 329] width 844 height 31
paste input "gbz/10306/a"
type input "gbz/10306/a"
click at [338, 402] on div "Select type" at bounding box center [312, 401] width 62 height 16
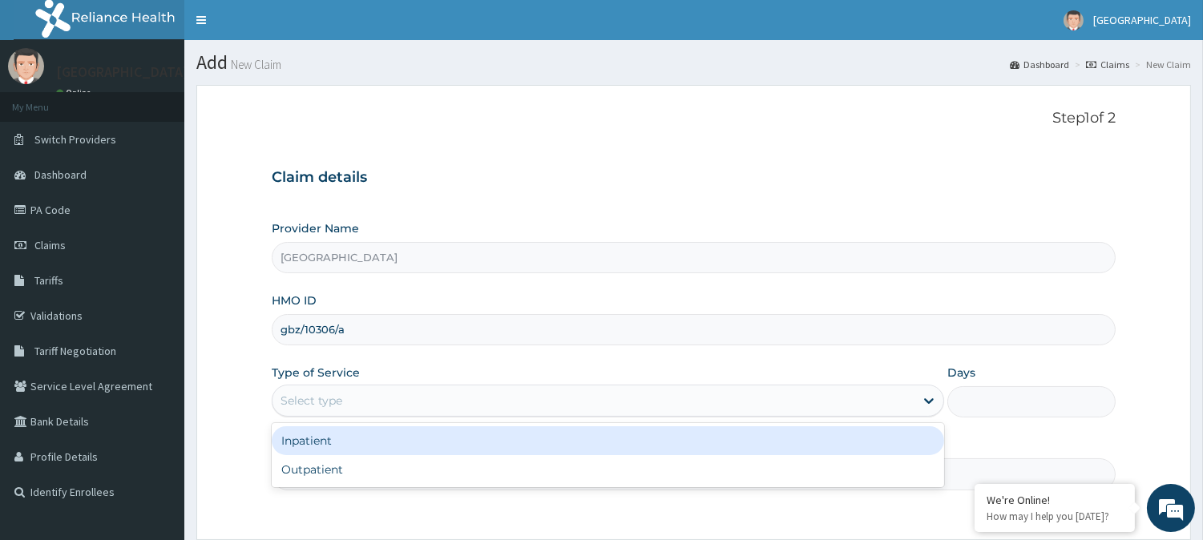
click at [313, 447] on div "Inpatient" at bounding box center [608, 441] width 673 height 29
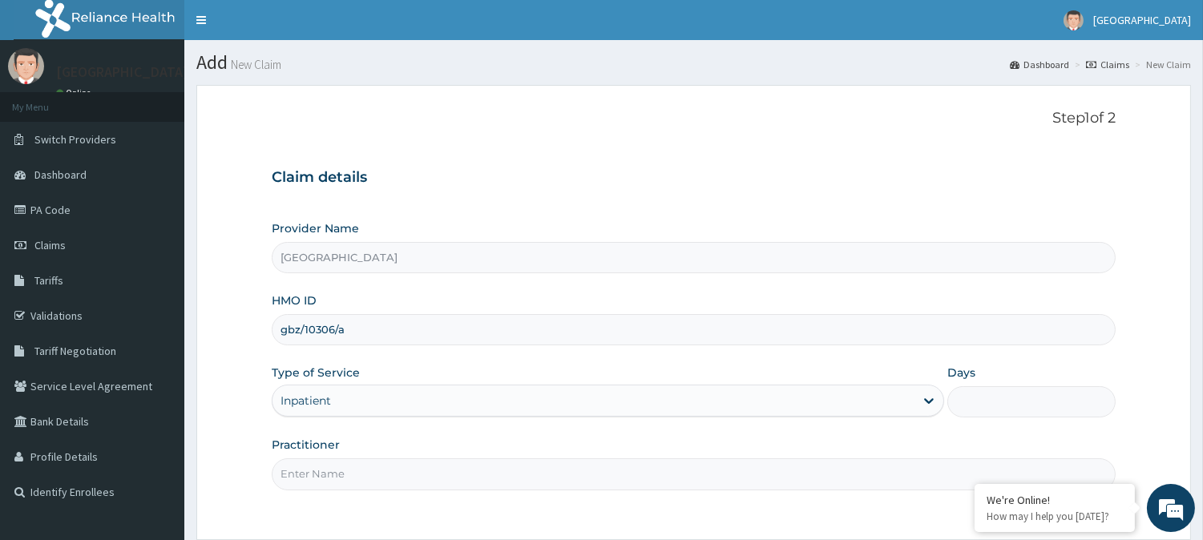
click at [338, 486] on input "Practitioner" at bounding box center [694, 474] width 844 height 31
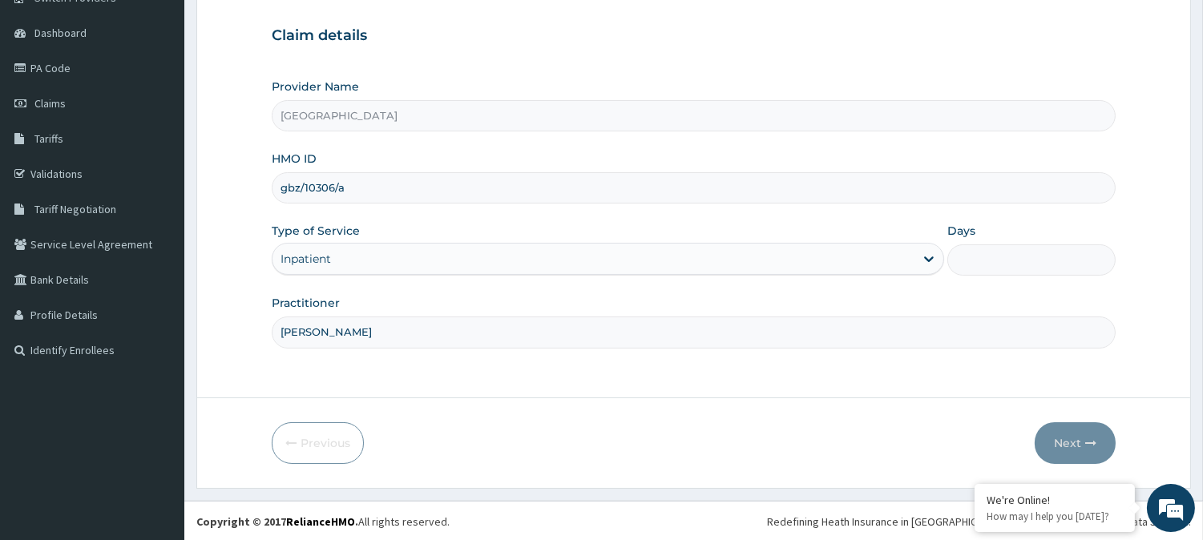
scroll to position [143, 0]
type input "DR EMEKA"
click at [991, 251] on input "Days" at bounding box center [1032, 259] width 168 height 31
type input "3"
click at [1079, 435] on button "Next" at bounding box center [1075, 443] width 81 height 42
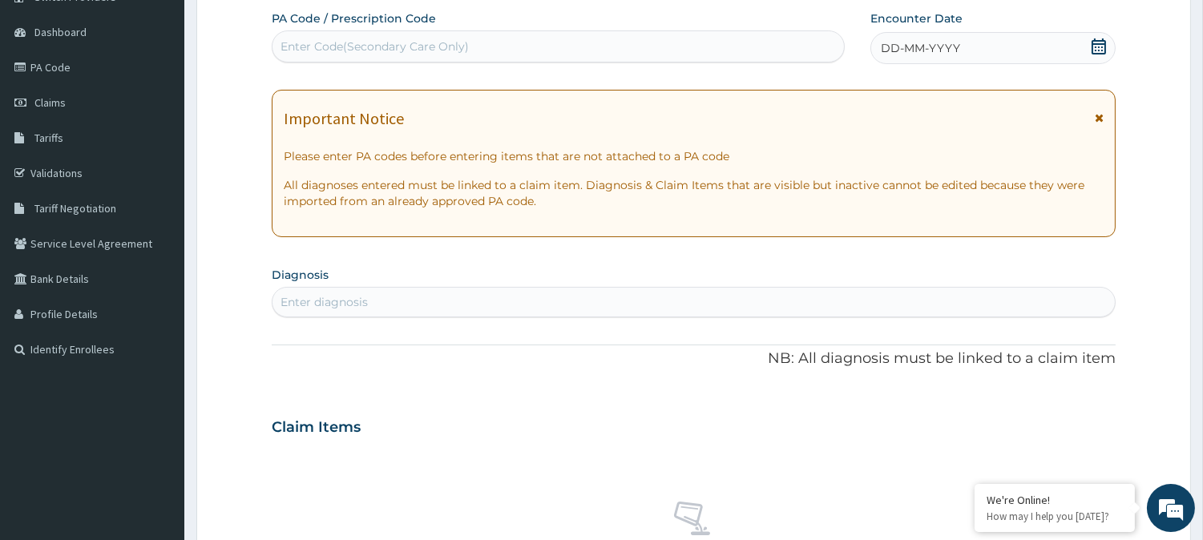
click at [403, 51] on div "Enter Code(Secondary Care Only)" at bounding box center [375, 46] width 188 height 16
paste input "PA/338D53"
type input "PA/338D53"
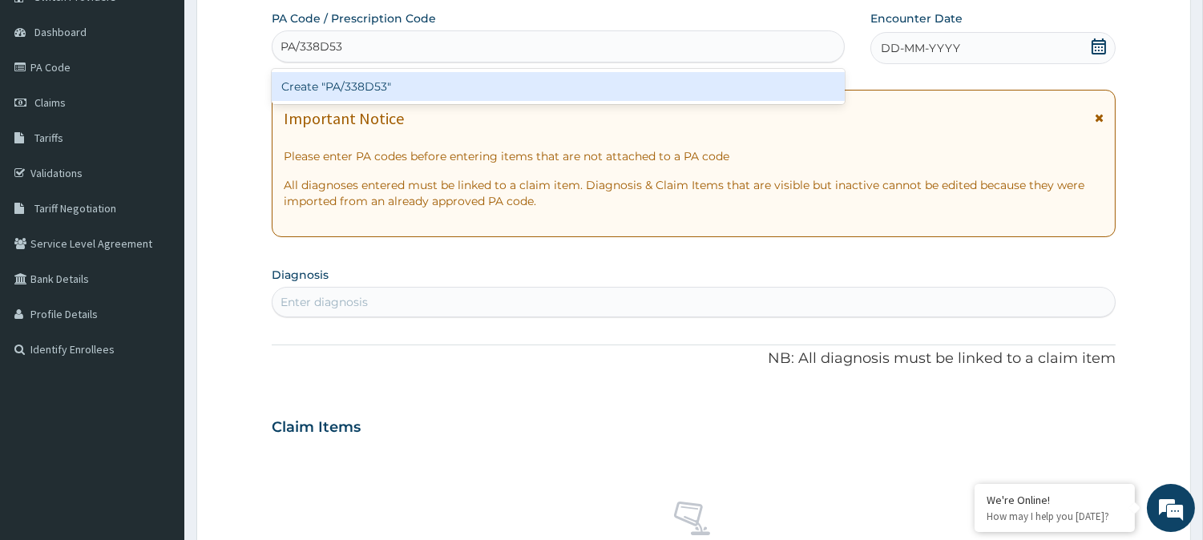
click at [369, 86] on div "Create "PA/338D53"" at bounding box center [558, 86] width 573 height 29
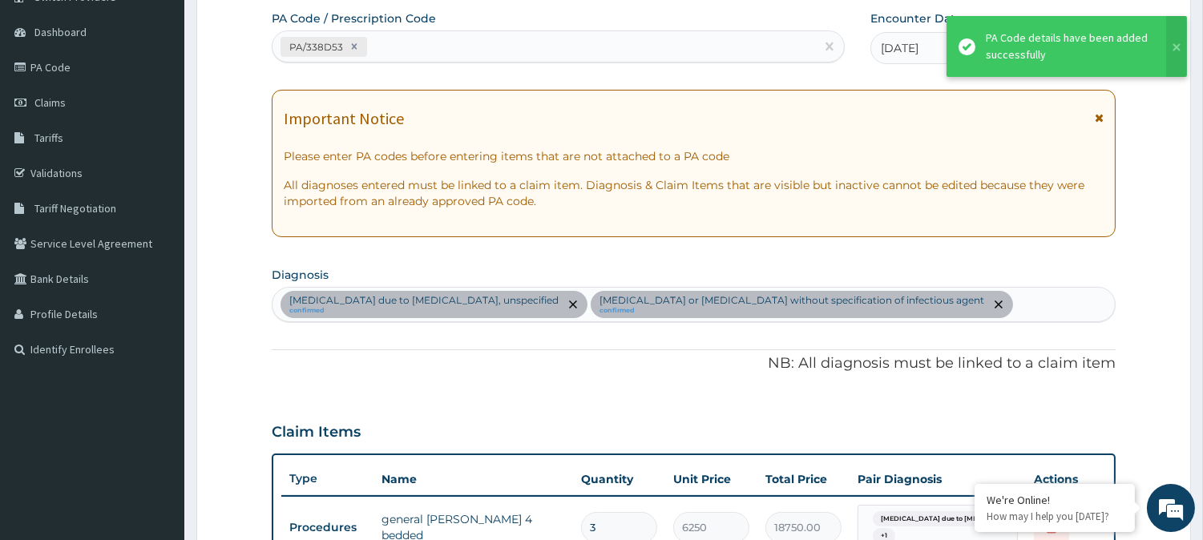
scroll to position [461, 0]
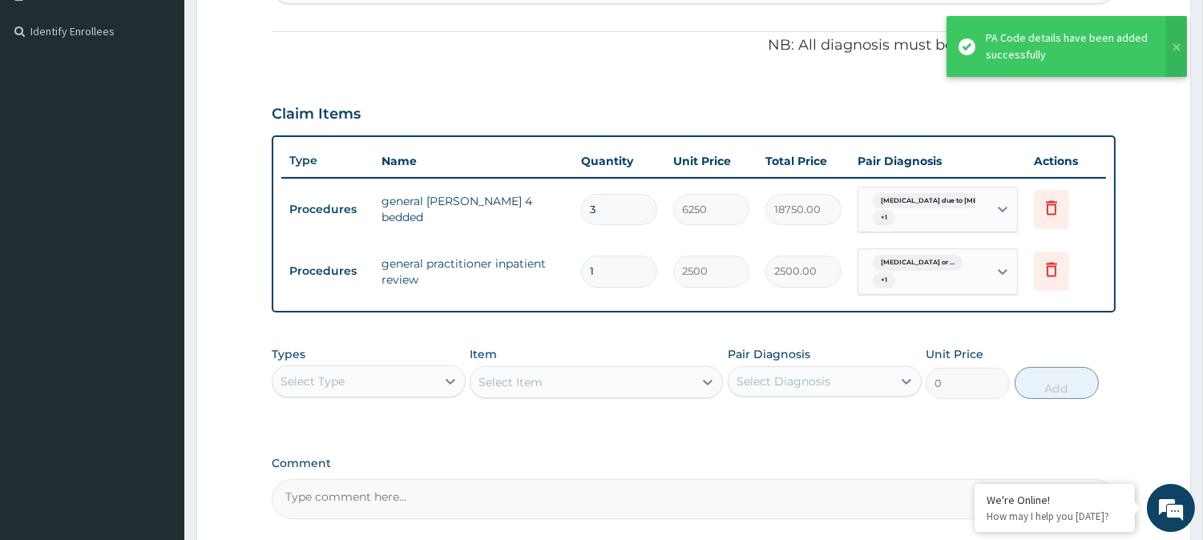
click at [623, 204] on input "3" at bounding box center [619, 209] width 76 height 31
type input "0.00"
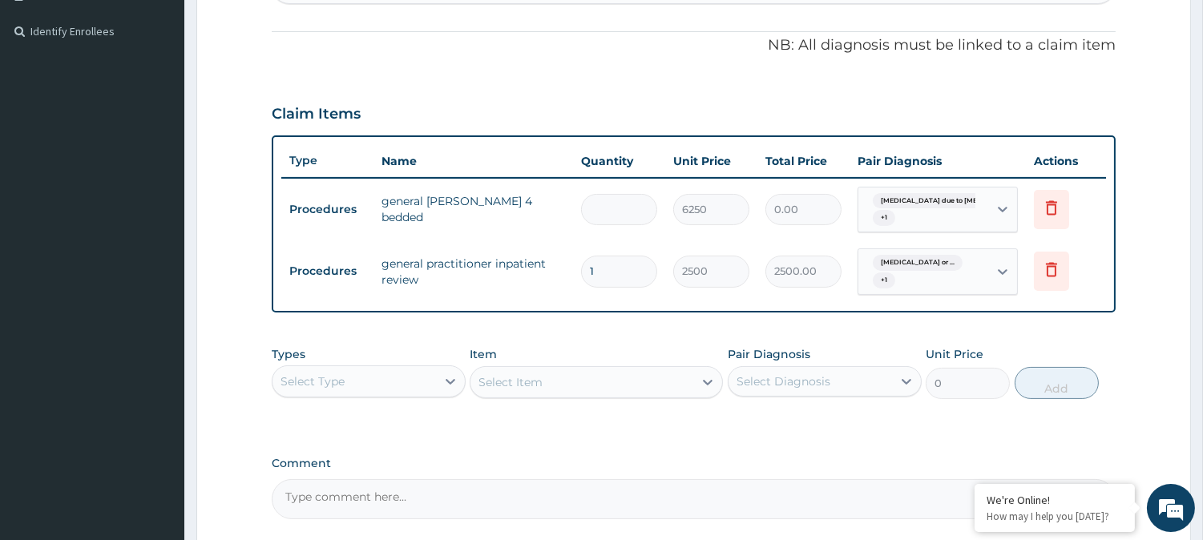
type input "2"
type input "12500.00"
type input "1"
type input "6250.00"
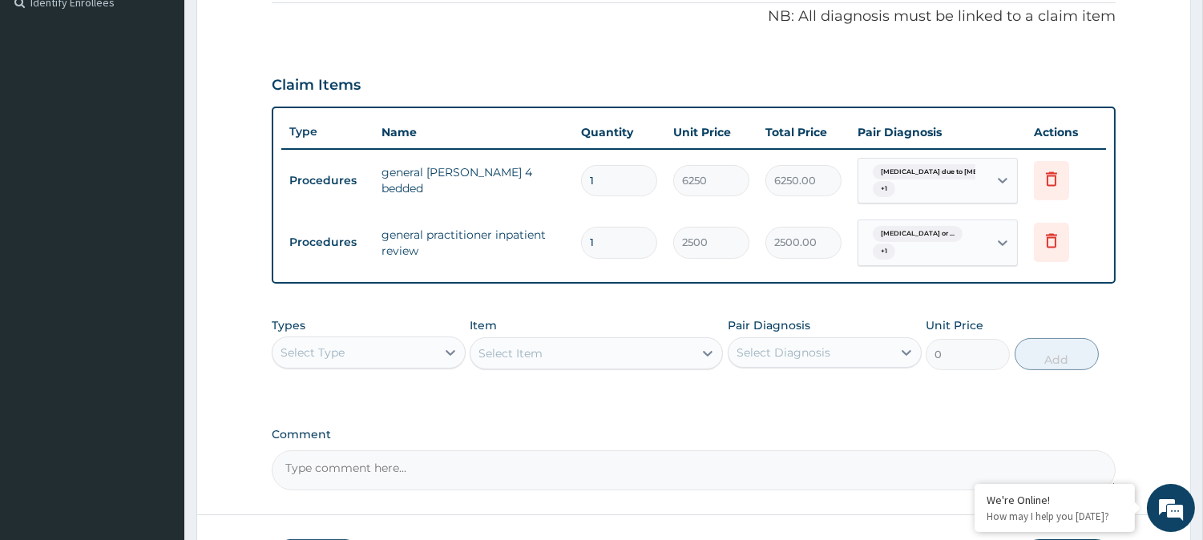
scroll to position [491, 0]
type input "1"
drag, startPoint x: 832, startPoint y: 293, endPoint x: 1060, endPoint y: 341, distance: 232.5
click at [970, 294] on div "PA Code / Prescription Code PA/338D53 Encounter Date 13-10-2025 Important Notic…" at bounding box center [694, 75] width 844 height 827
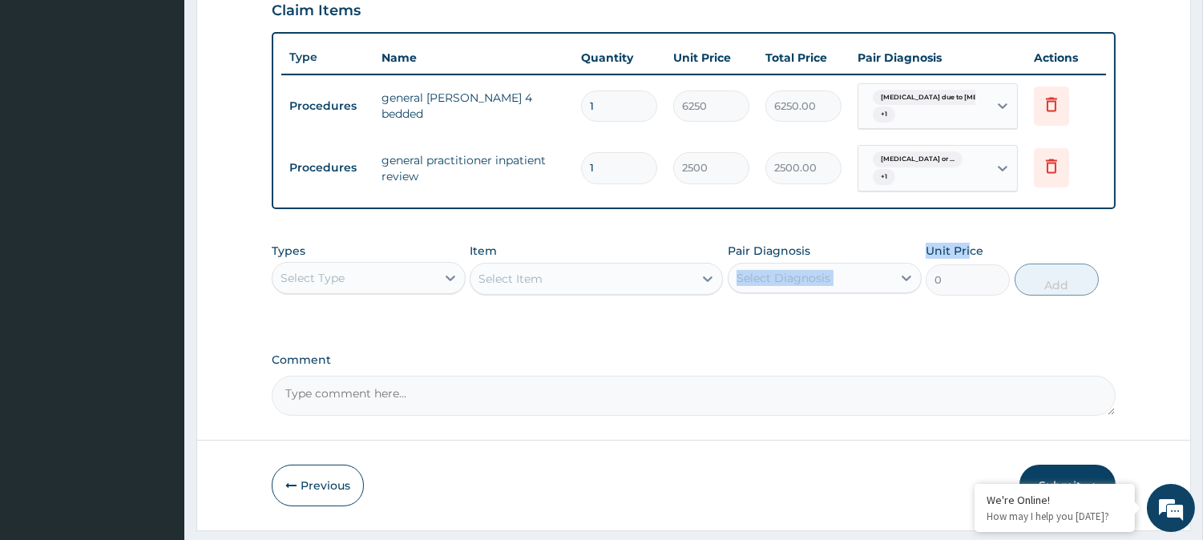
scroll to position [606, 0]
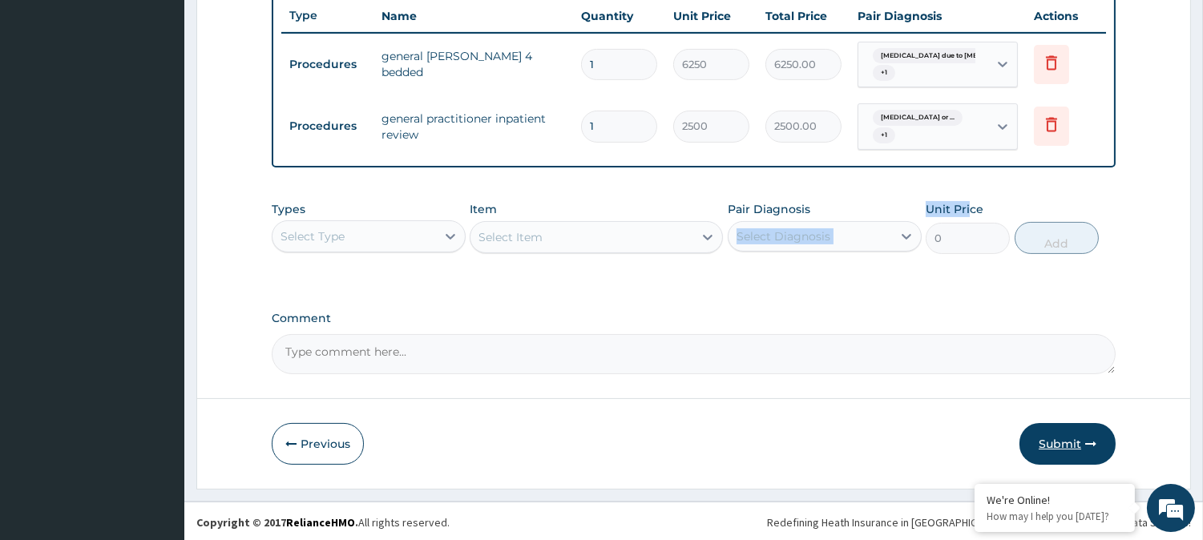
click at [1063, 438] on button "Submit" at bounding box center [1068, 444] width 96 height 42
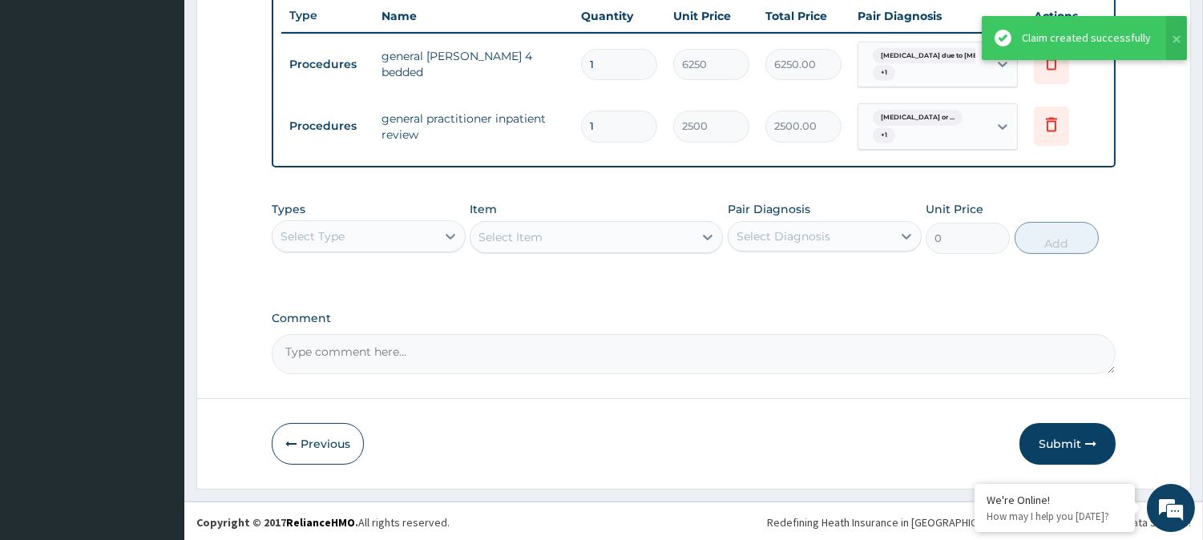
scroll to position [431, 0]
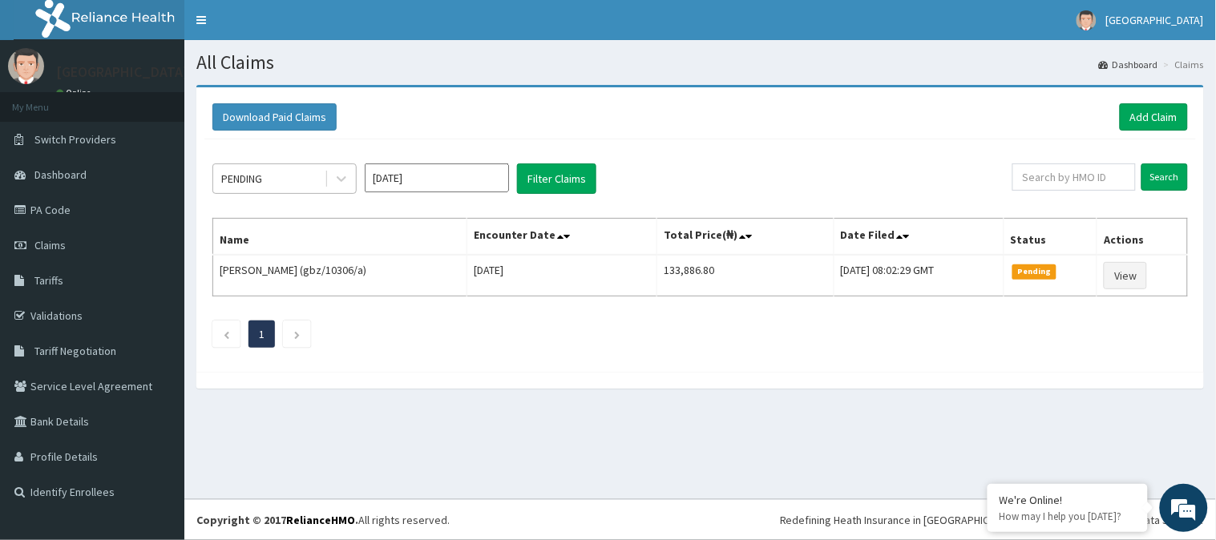
click at [295, 180] on div "PENDING" at bounding box center [268, 179] width 111 height 26
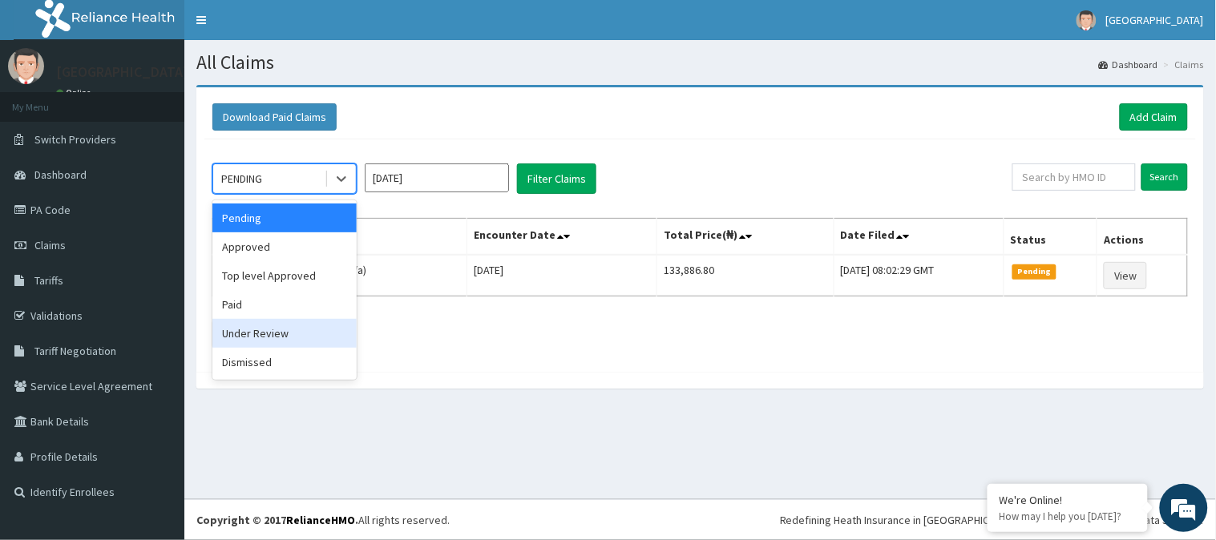
click at [268, 337] on div "Under Review" at bounding box center [284, 333] width 144 height 29
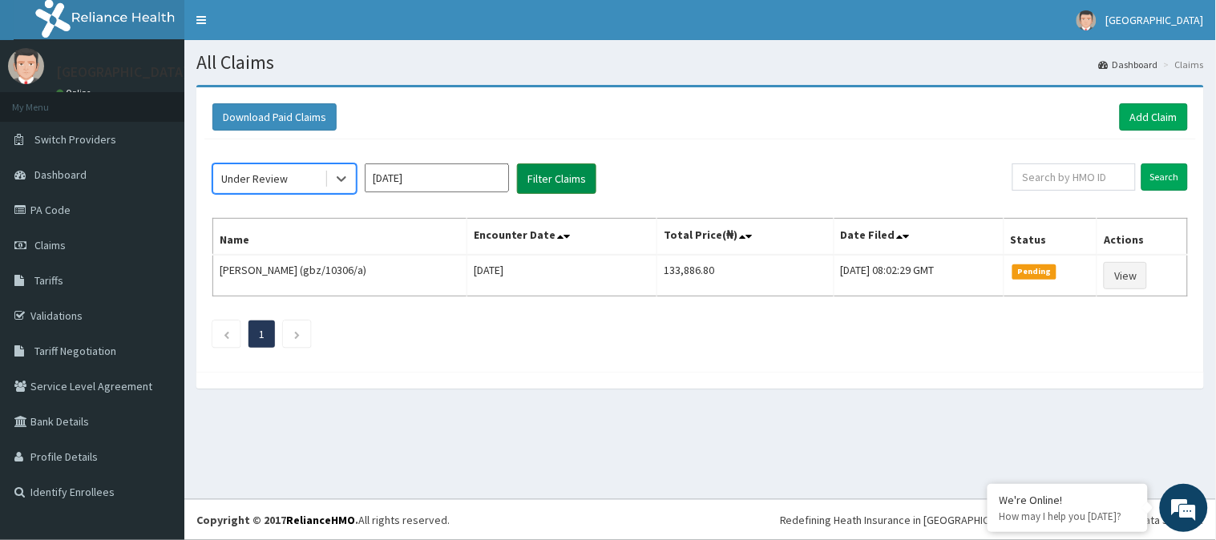
click at [577, 176] on button "Filter Claims" at bounding box center [556, 179] width 79 height 30
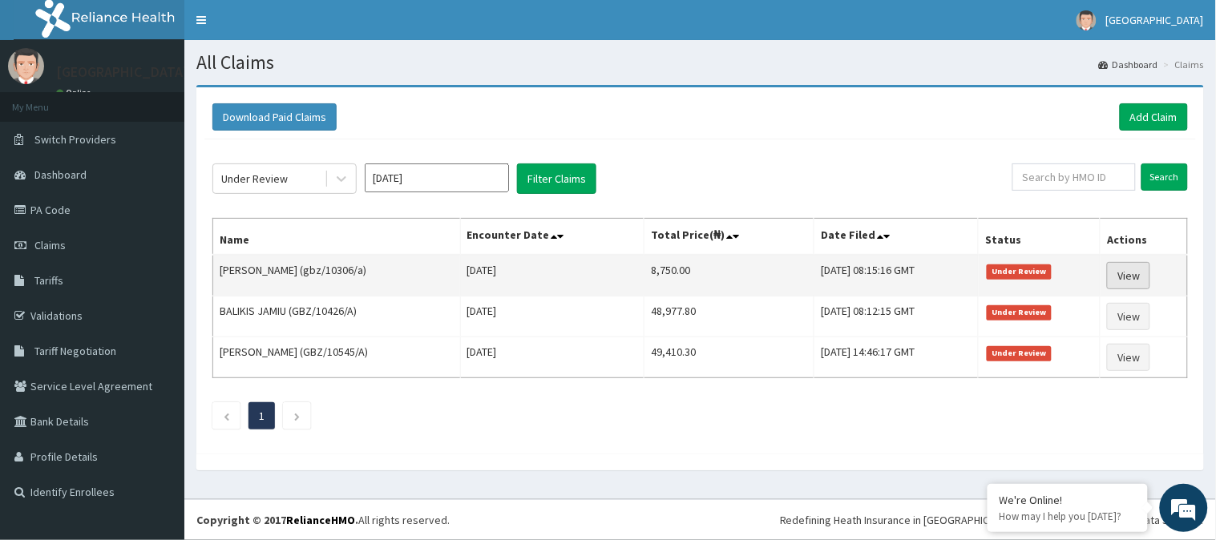
click at [1130, 271] on link "View" at bounding box center [1128, 275] width 43 height 27
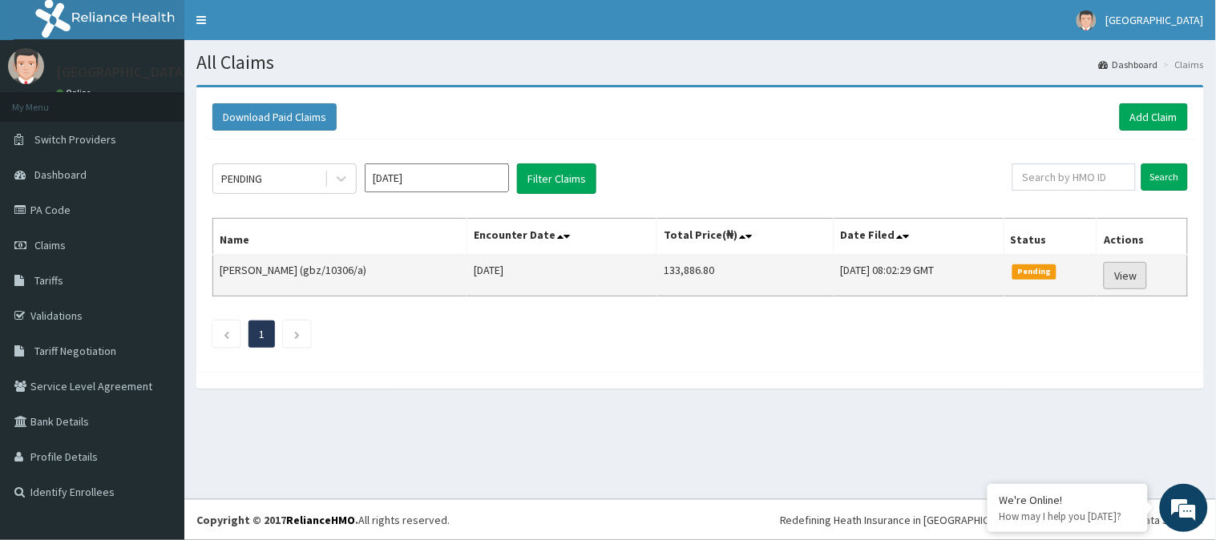
click at [1129, 279] on link "View" at bounding box center [1125, 275] width 43 height 27
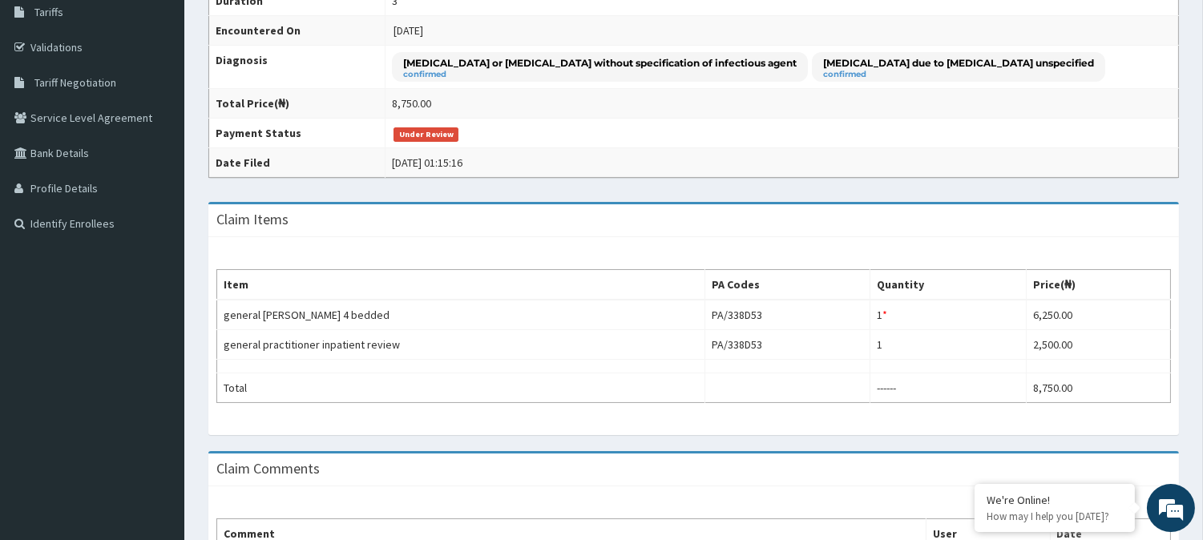
scroll to position [262, 0]
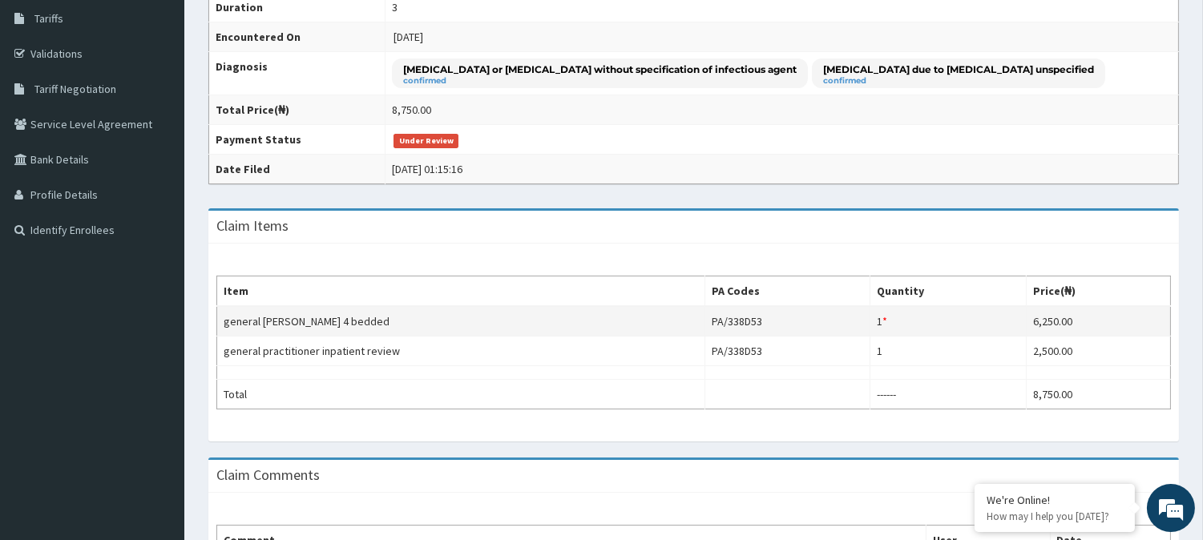
click at [888, 321] on td "1 * Quantity has been changed" at bounding box center [948, 321] width 156 height 30
click at [887, 321] on div "*" at bounding box center [885, 321] width 5 height 16
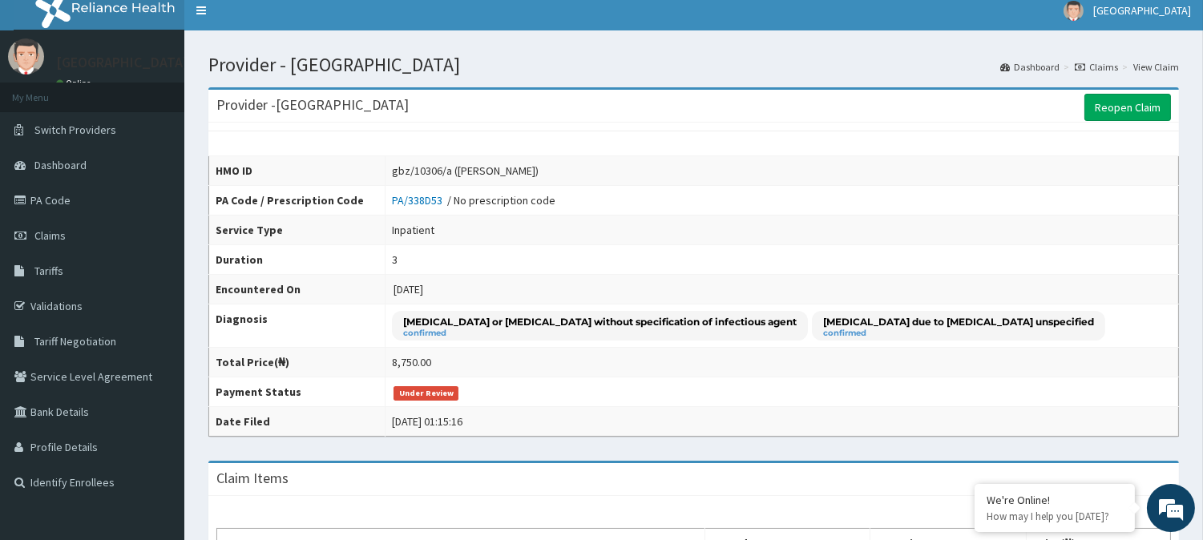
scroll to position [0, 0]
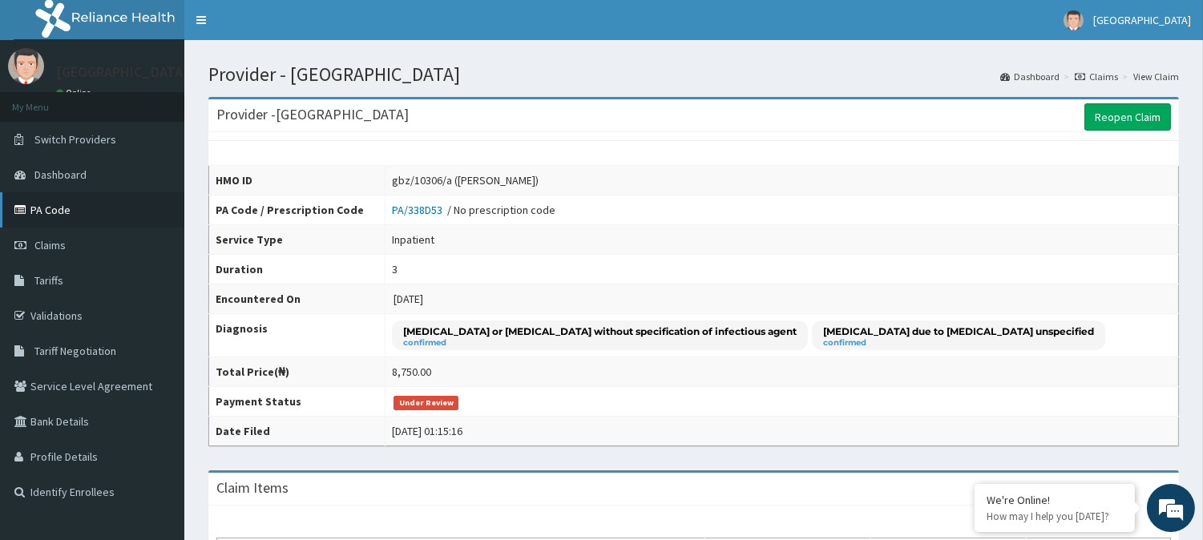
click at [46, 200] on link "PA Code" at bounding box center [92, 209] width 184 height 35
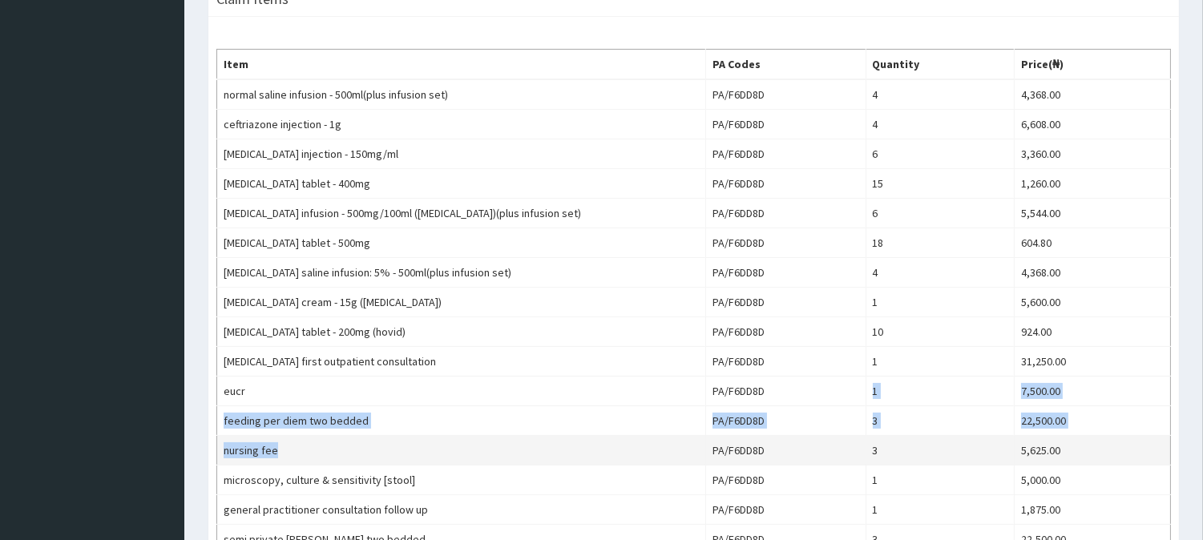
scroll to position [599, 0]
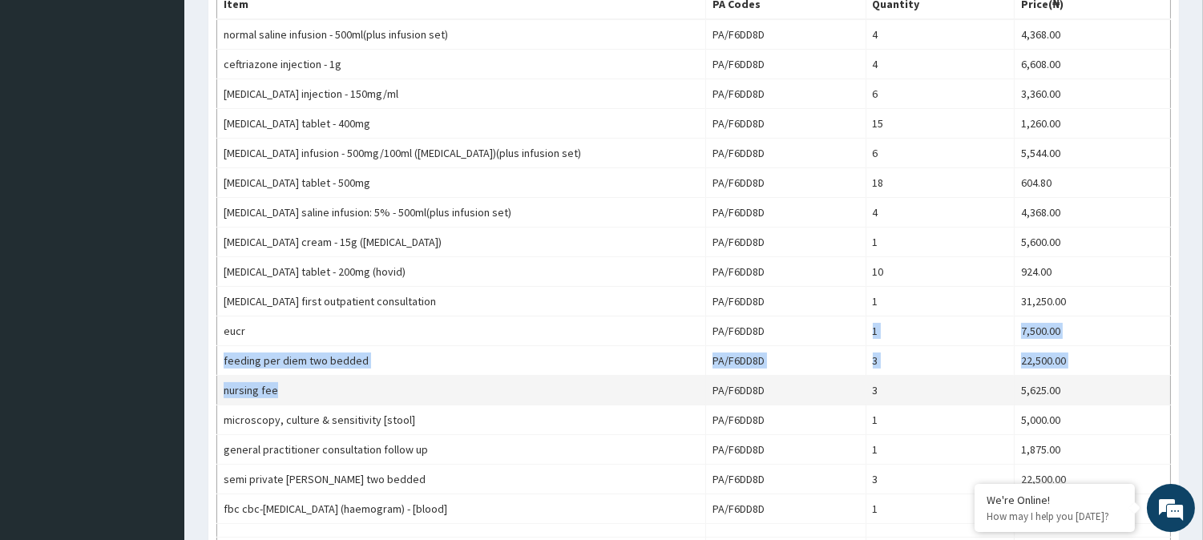
drag, startPoint x: 774, startPoint y: 347, endPoint x: 687, endPoint y: 382, distance: 94.2
click at [687, 382] on tbody "normal saline infusion - 500ml(plus infusion set) PA/F6DD8D 4 4,368.00 ceftriaz…" at bounding box center [694, 293] width 954 height 548
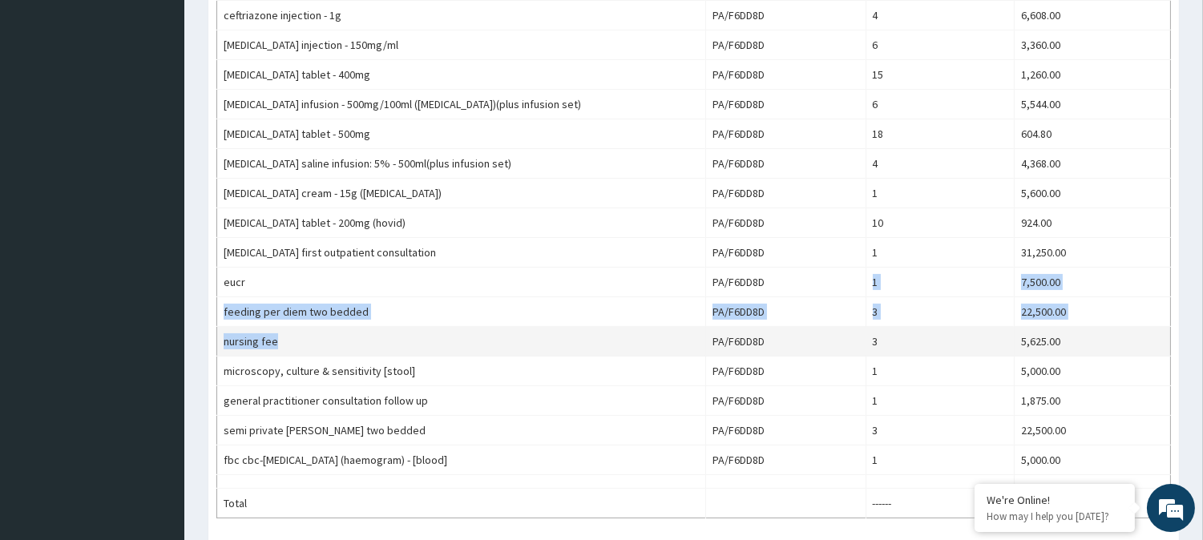
scroll to position [696, 0]
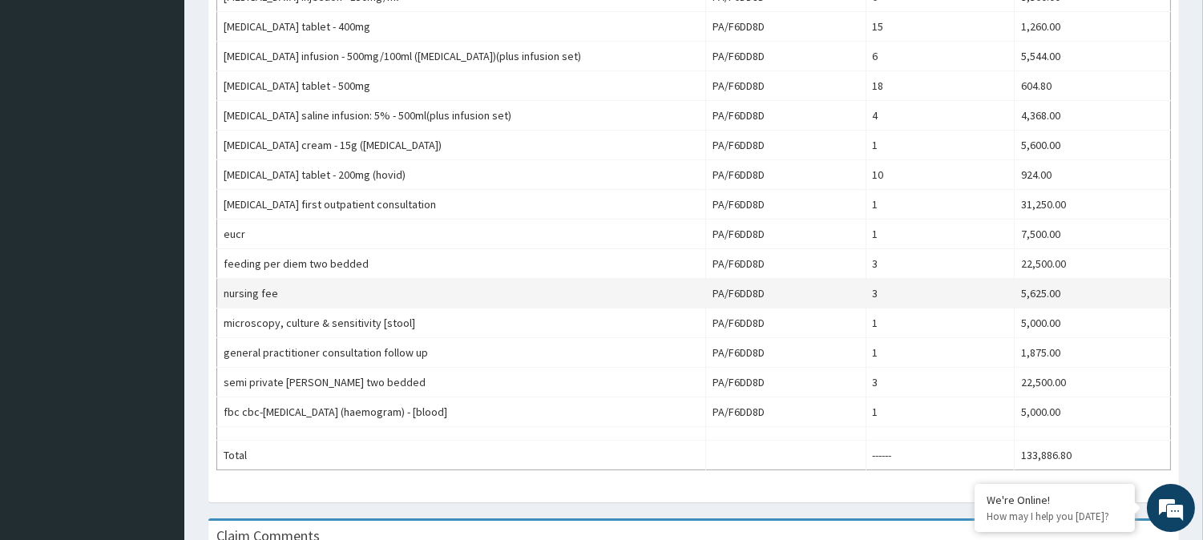
click at [821, 294] on td "PA/F6DD8D" at bounding box center [785, 294] width 160 height 30
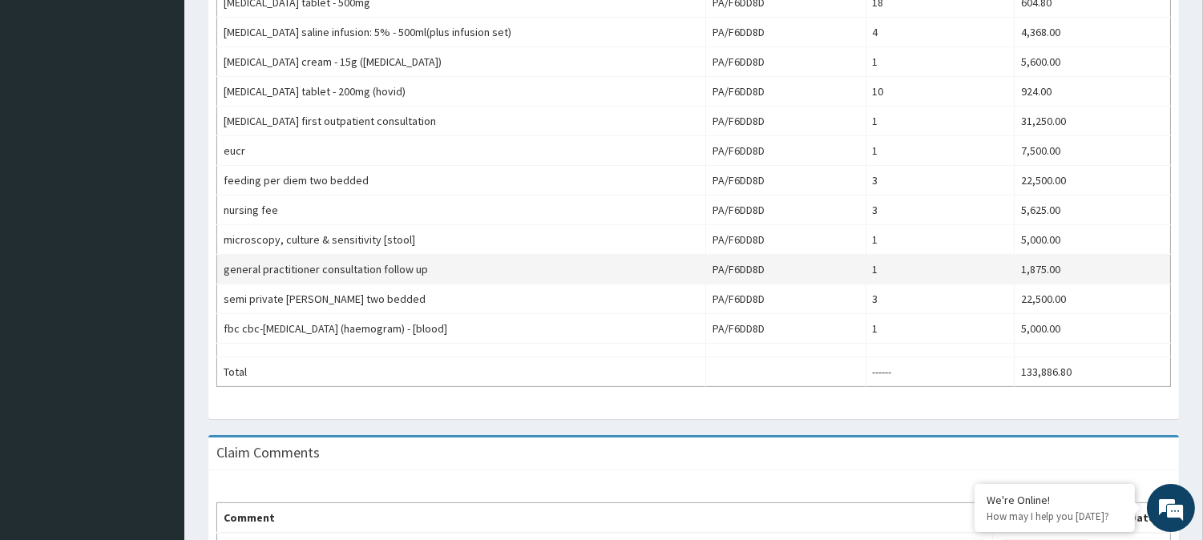
scroll to position [0, 0]
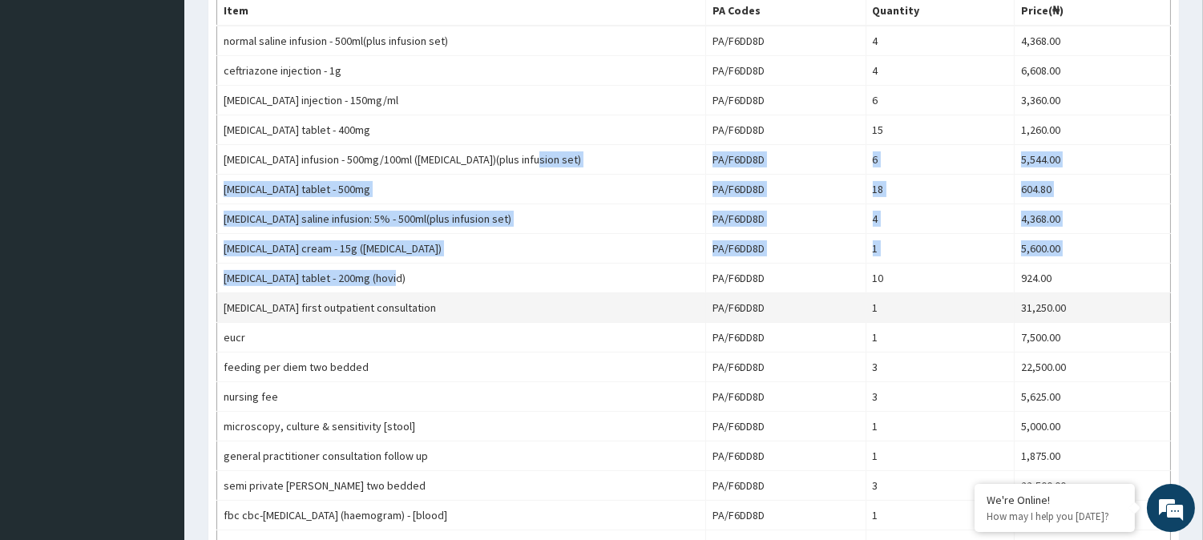
drag, startPoint x: 687, startPoint y: 263, endPoint x: 718, endPoint y: 223, distance: 50.8
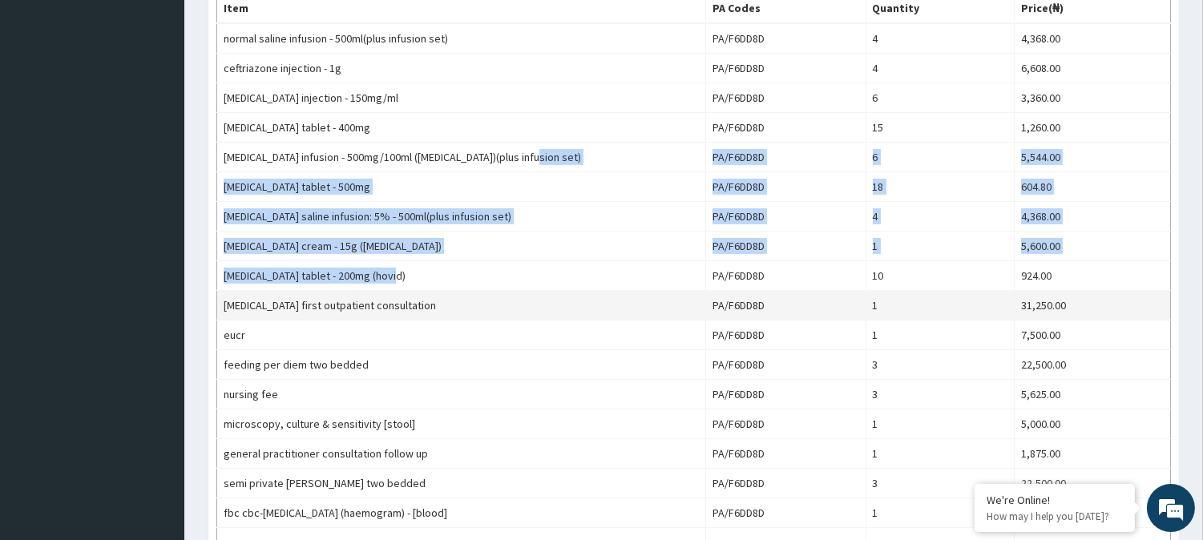
click at [718, 223] on tbody "normal saline infusion - 500ml(plus infusion set) PA/F6DD8D 4 4,368.00 ceftriaz…" at bounding box center [694, 297] width 954 height 548
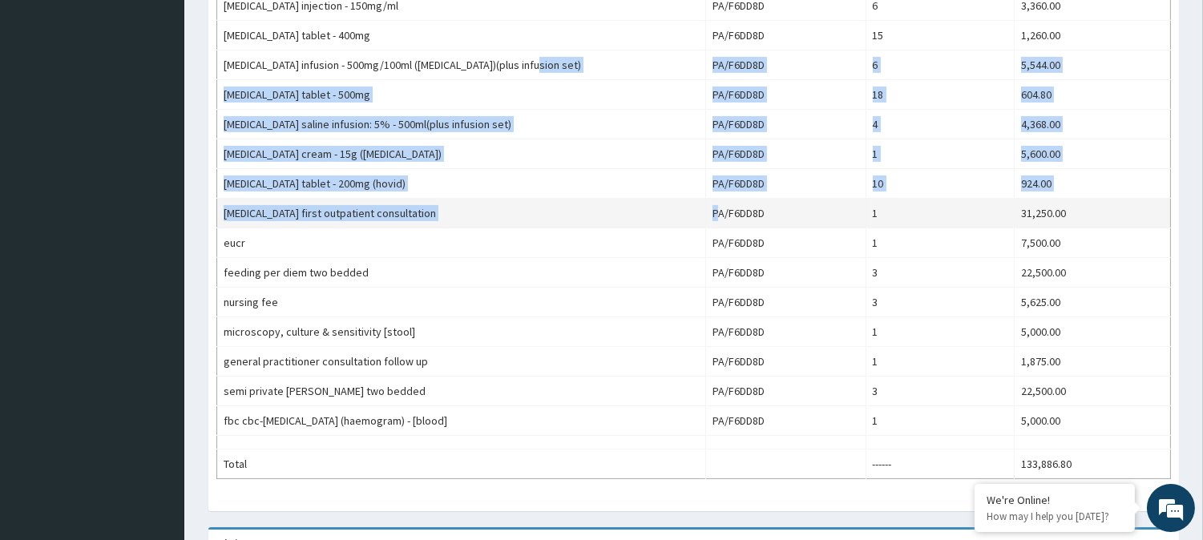
click at [718, 223] on td "PA/F6DD8D" at bounding box center [785, 214] width 160 height 30
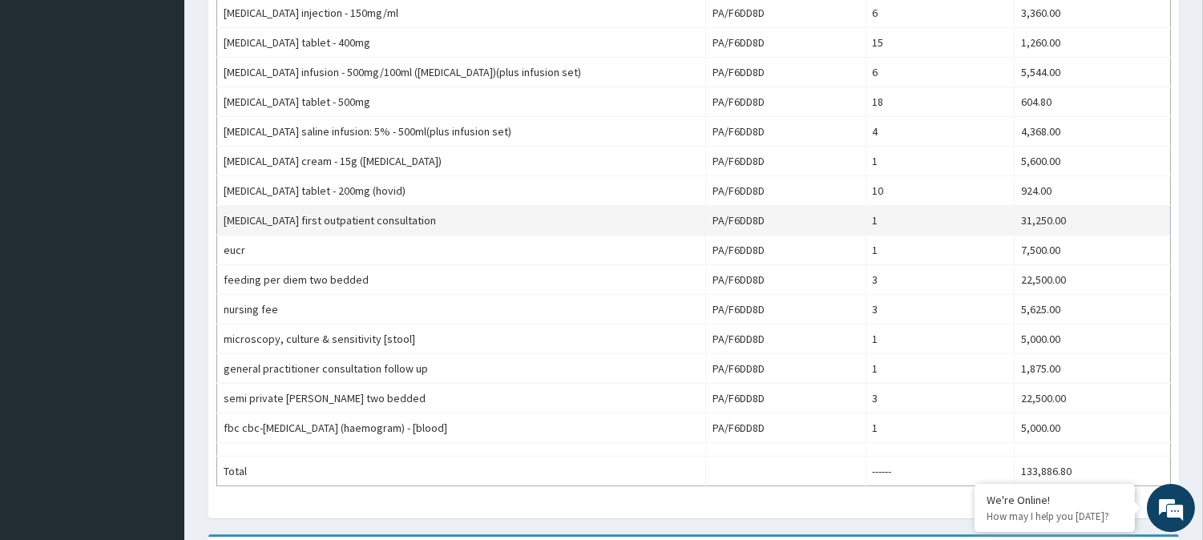
scroll to position [677, 0]
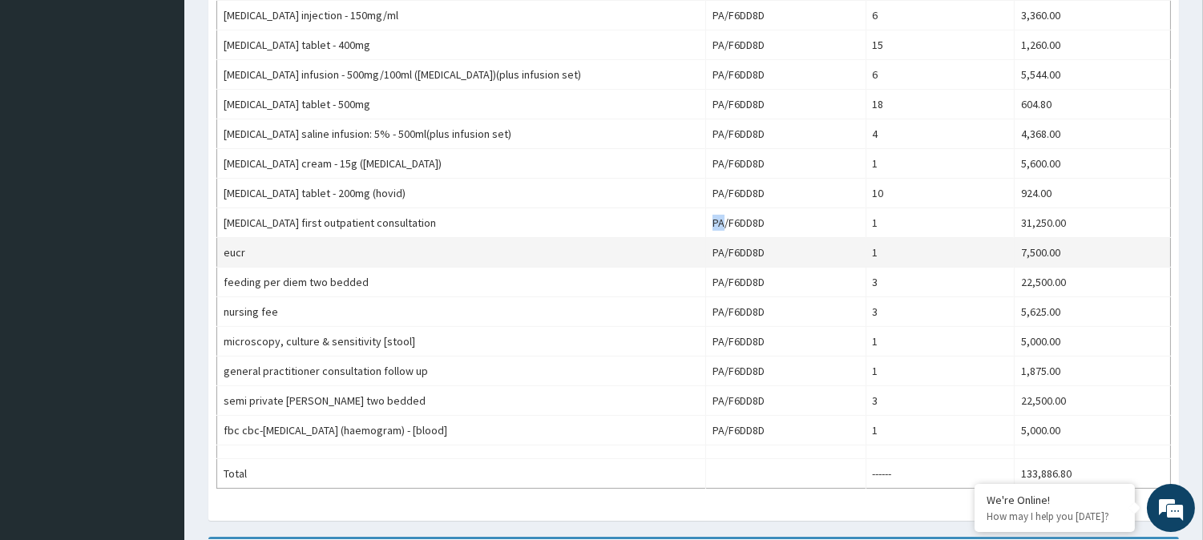
drag, startPoint x: 718, startPoint y: 223, endPoint x: 606, endPoint y: 242, distance: 113.9
click at [708, 224] on td "PA/F6DD8D" at bounding box center [785, 223] width 160 height 30
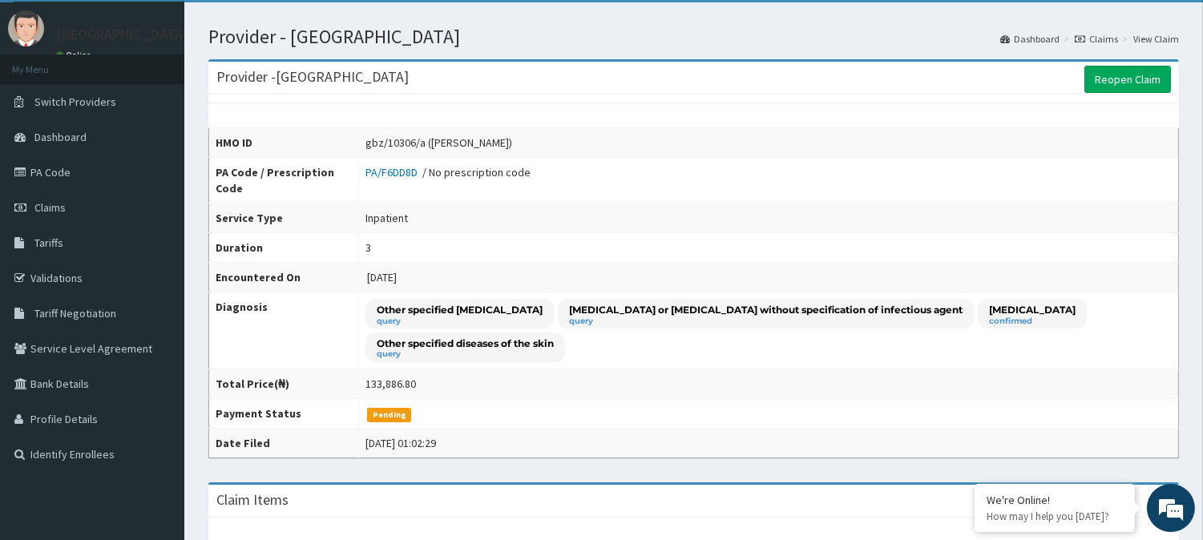
scroll to position [0, 0]
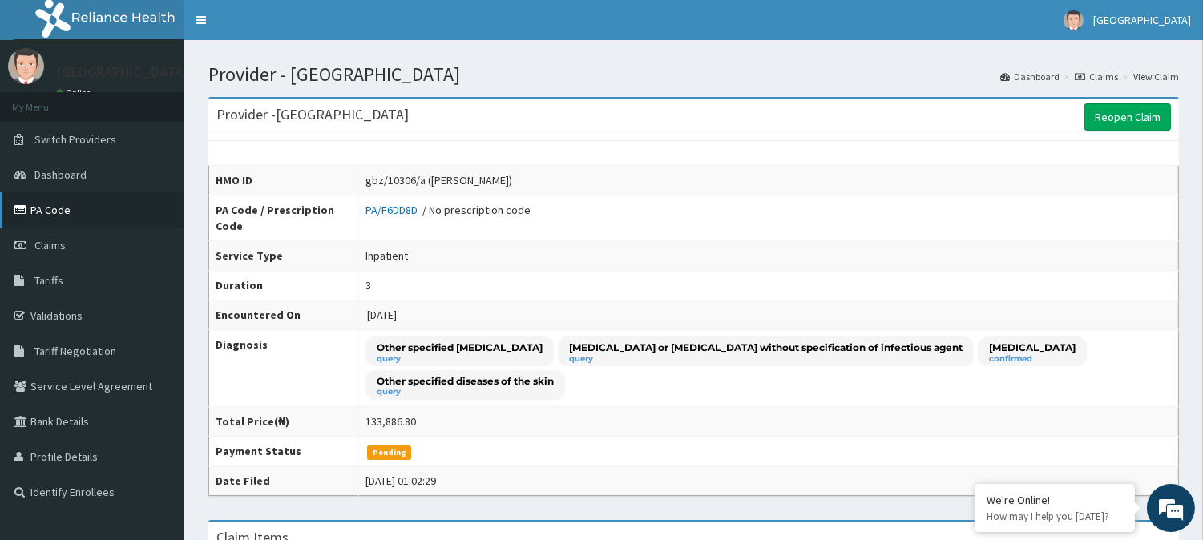
click at [77, 212] on link "PA Code" at bounding box center [92, 209] width 184 height 35
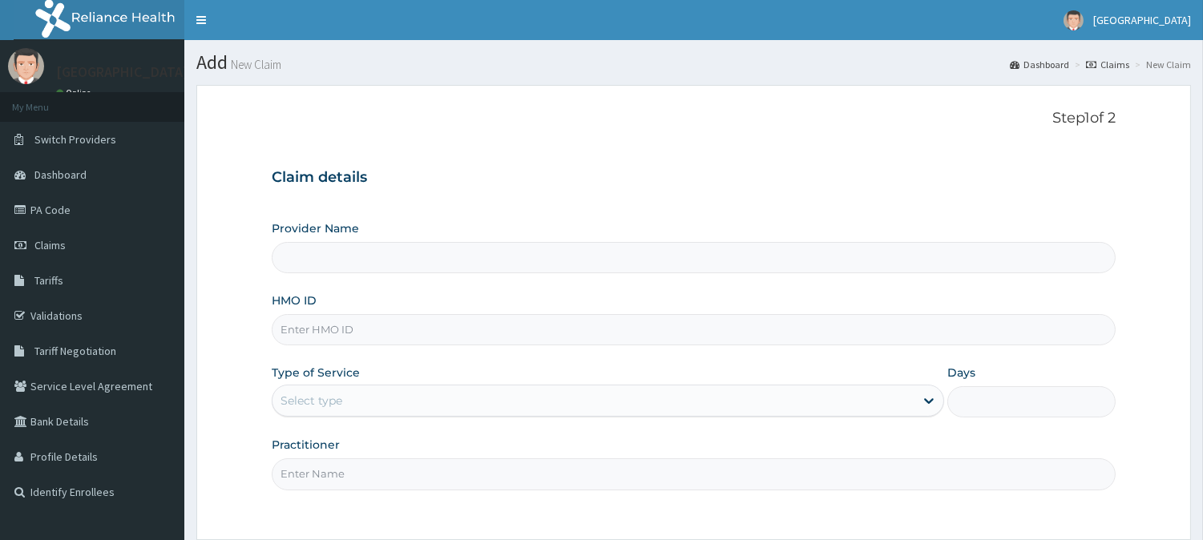
type input "gbz/10311/a"
type input "[GEOGRAPHIC_DATA]"
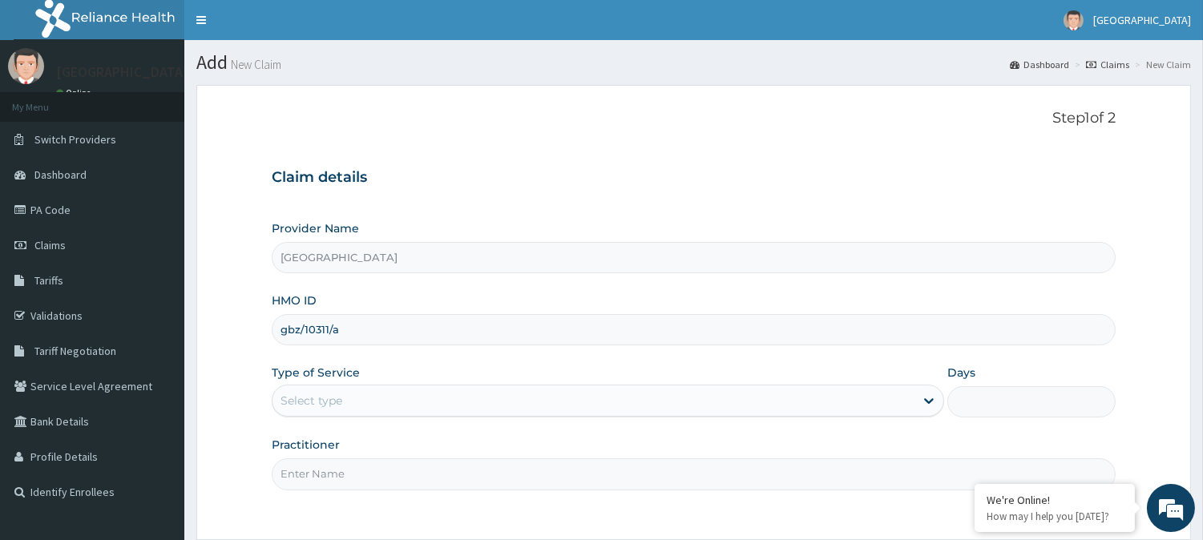
type input "gbz/10311/a"
click at [308, 413] on div "Select type" at bounding box center [594, 401] width 642 height 26
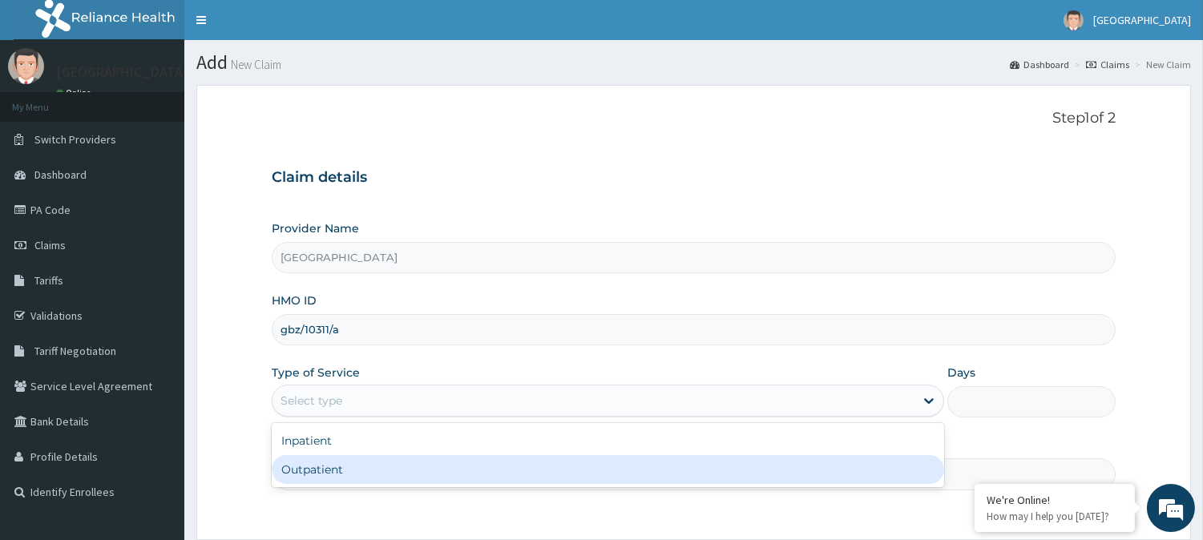
click at [301, 474] on div "Outpatient" at bounding box center [608, 469] width 673 height 29
type input "1"
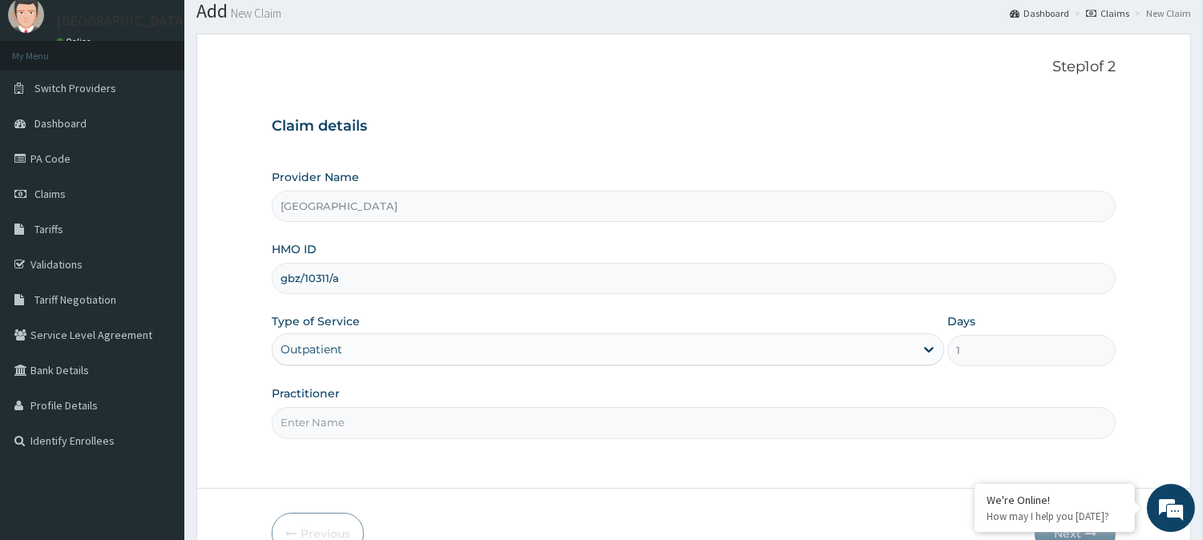
scroll to position [143, 0]
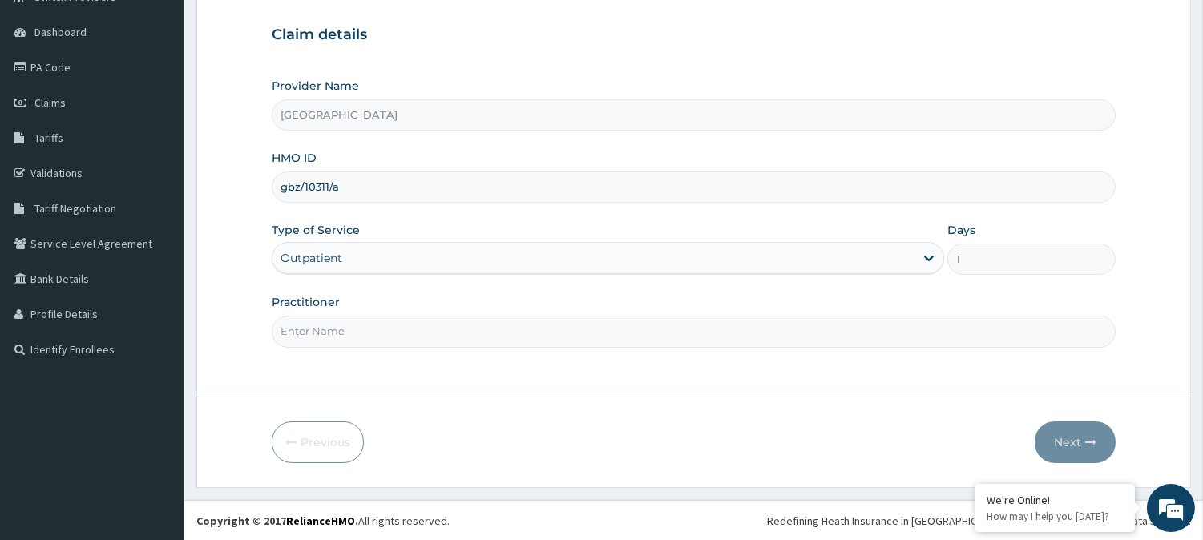
click at [311, 331] on input "Practitioner" at bounding box center [694, 331] width 844 height 31
type input "DR EMEKA"
click at [1068, 433] on button "Next" at bounding box center [1075, 443] width 81 height 42
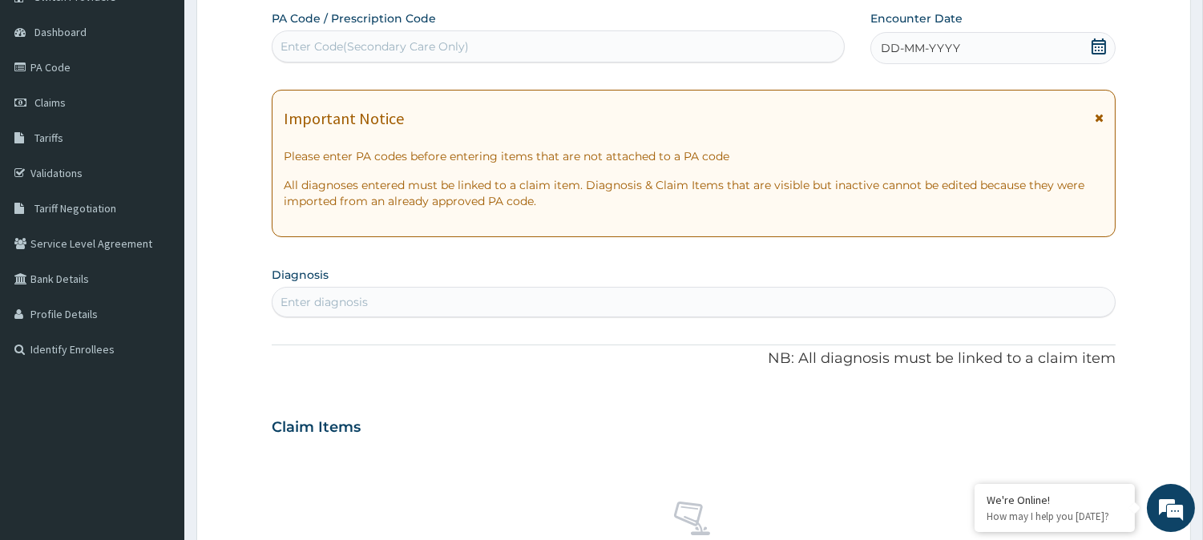
scroll to position [0, 0]
click at [407, 38] on div "Enter Code(Secondary Care Only)" at bounding box center [375, 46] width 188 height 16
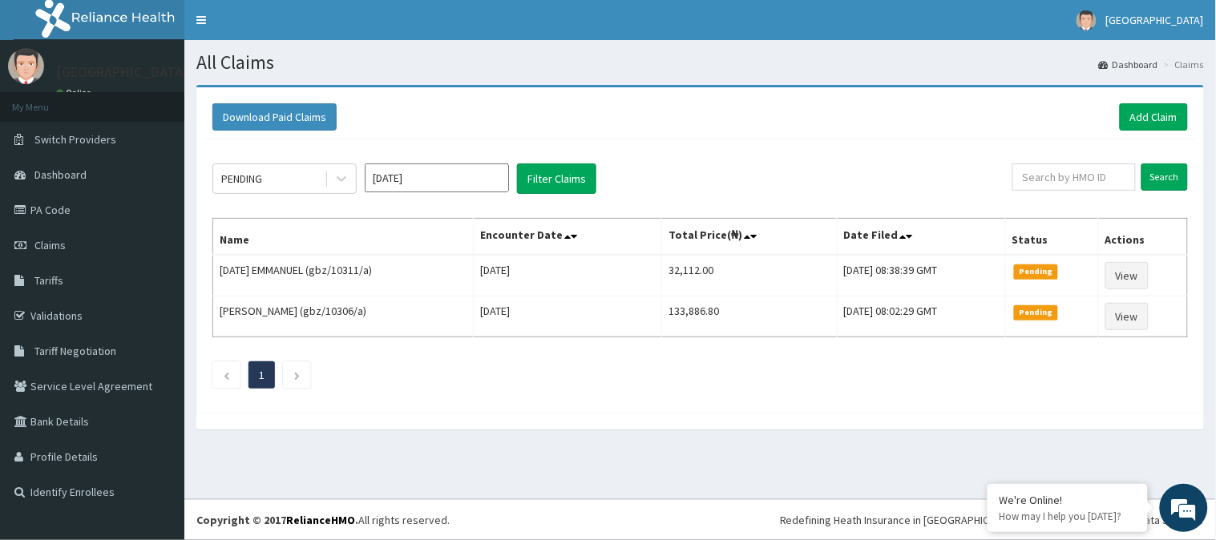
click at [742, 447] on section "Download Paid Claims Add Claim × Note you can only download claims within a max…" at bounding box center [700, 265] width 1032 height 385
click at [290, 172] on div "PENDING" at bounding box center [268, 179] width 111 height 26
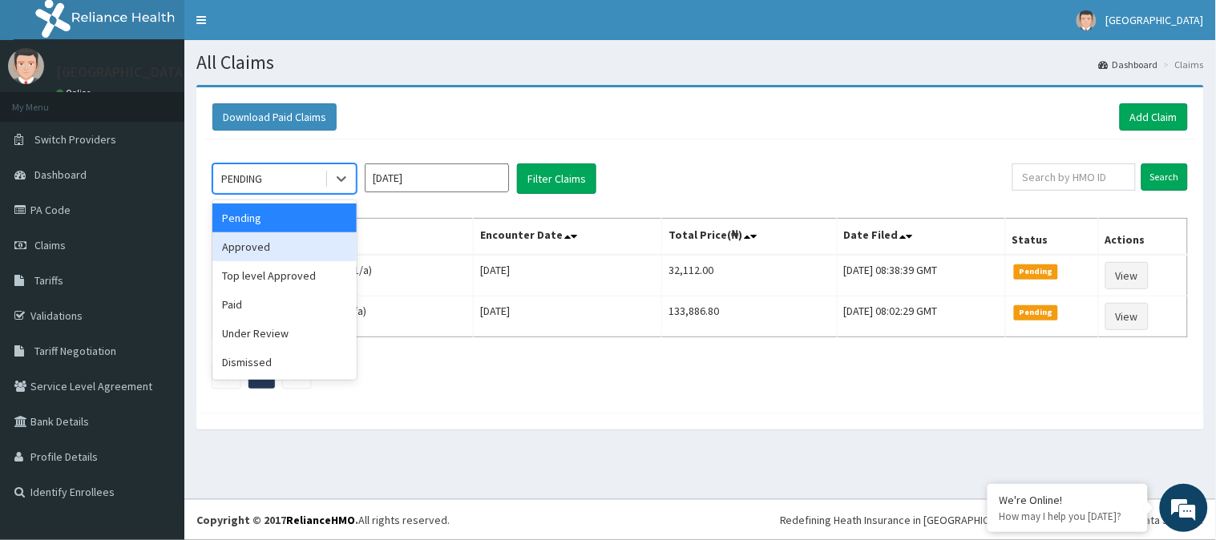
click at [284, 242] on div "Approved" at bounding box center [284, 246] width 144 height 29
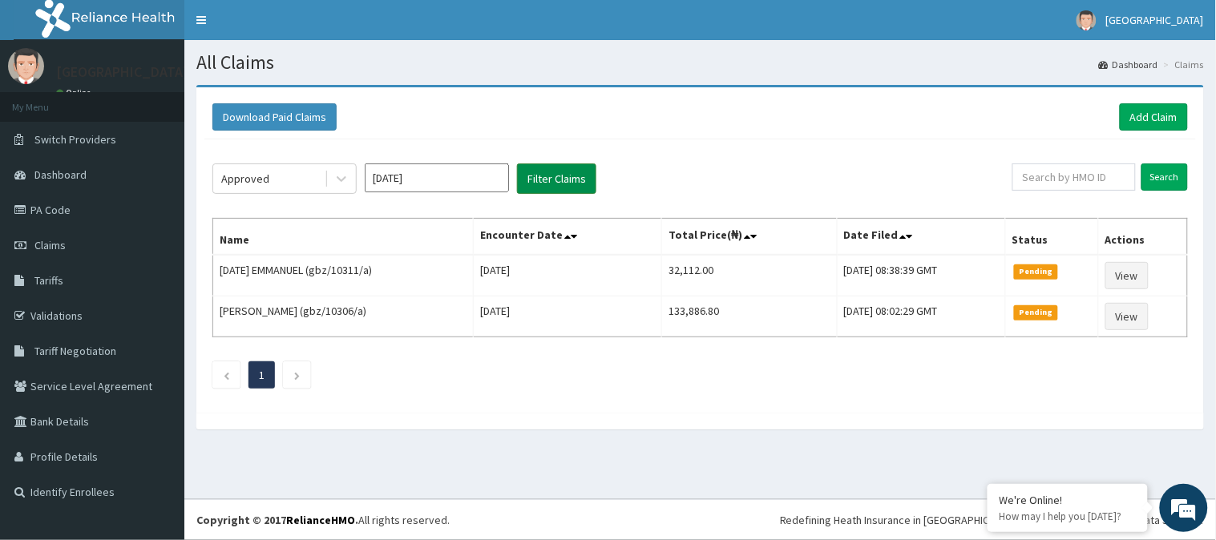
click at [539, 183] on button "Filter Claims" at bounding box center [556, 179] width 79 height 30
click at [562, 180] on button "Filter Claims" at bounding box center [556, 179] width 79 height 30
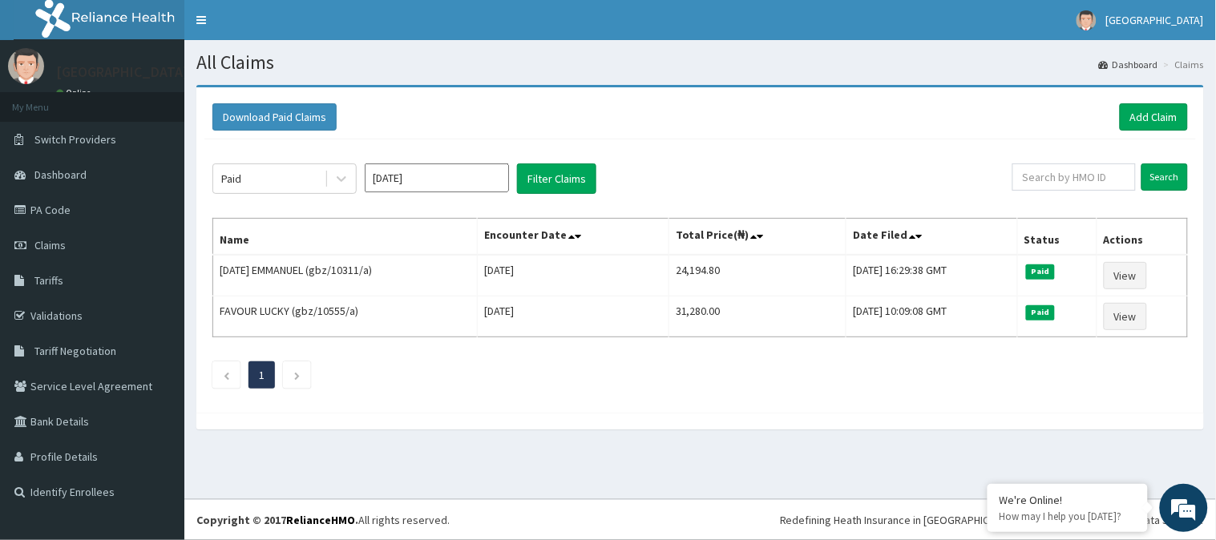
click at [421, 187] on input "[DATE]" at bounding box center [437, 178] width 144 height 29
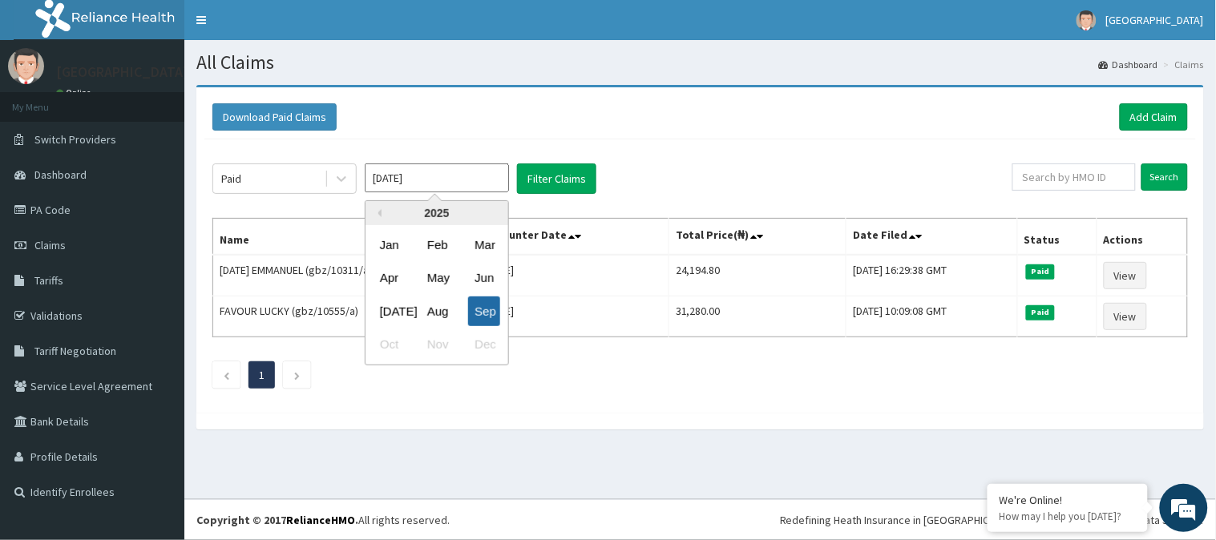
click at [486, 313] on div "Sep" at bounding box center [484, 312] width 32 height 30
type input "[DATE]"
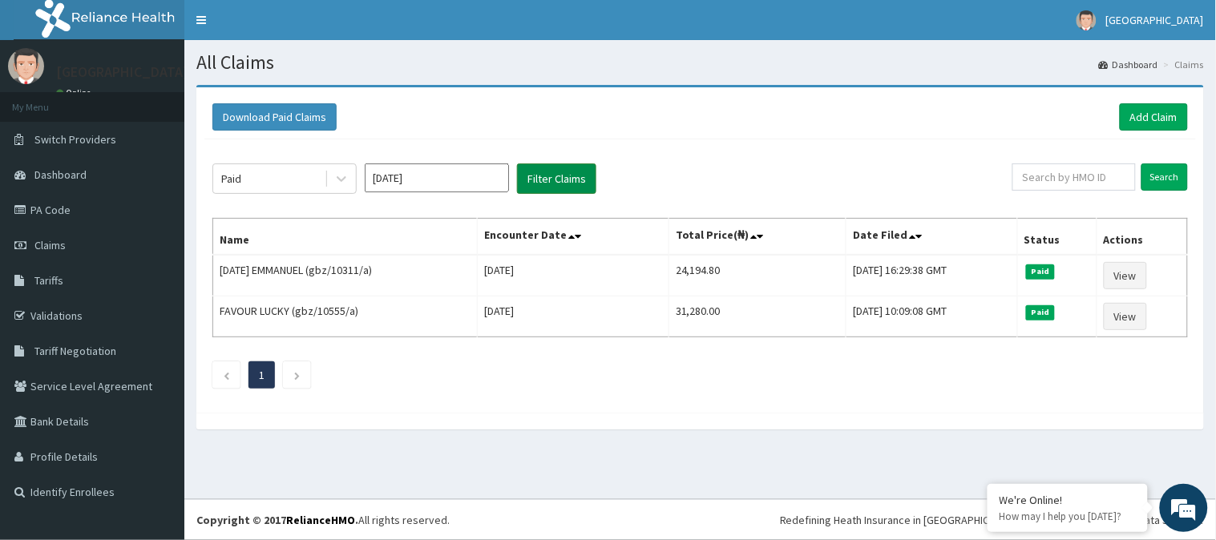
click at [562, 168] on button "Filter Claims" at bounding box center [556, 179] width 79 height 30
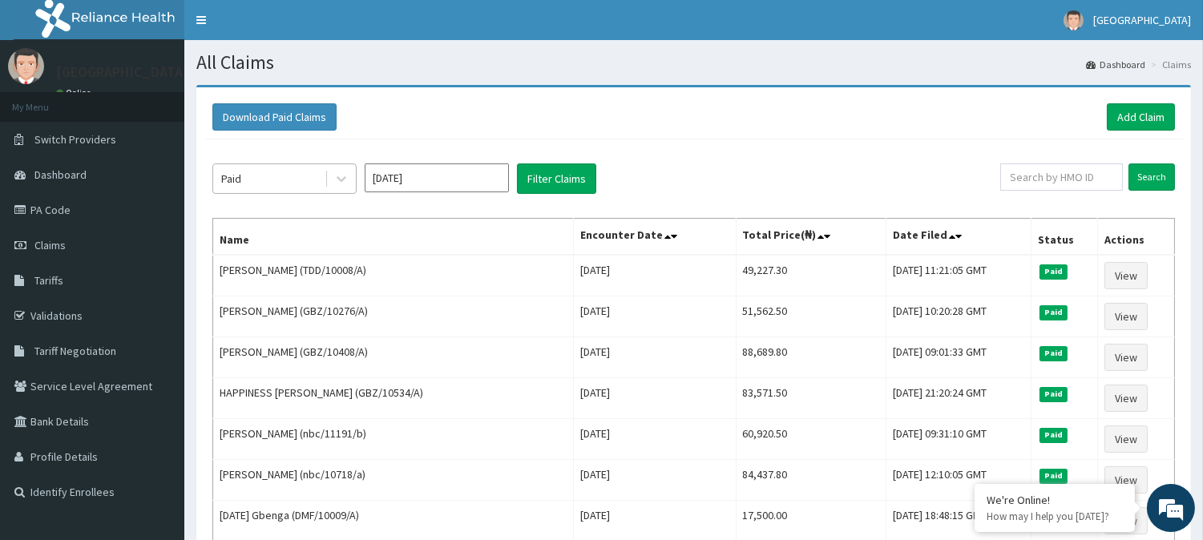
click at [253, 177] on div "Paid" at bounding box center [268, 179] width 111 height 26
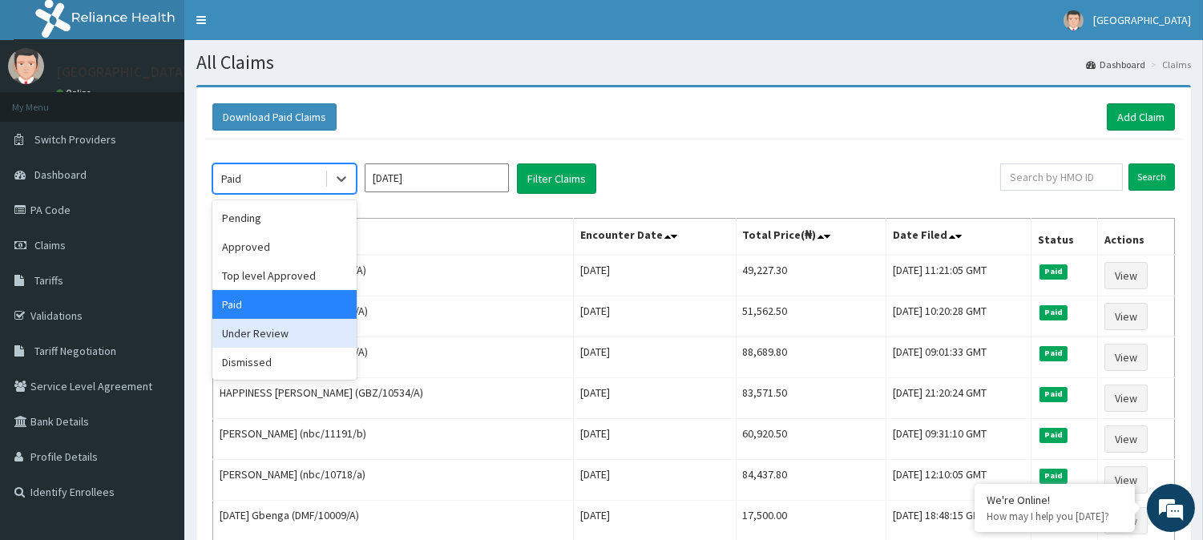
click at [284, 332] on div "Under Review" at bounding box center [284, 333] width 144 height 29
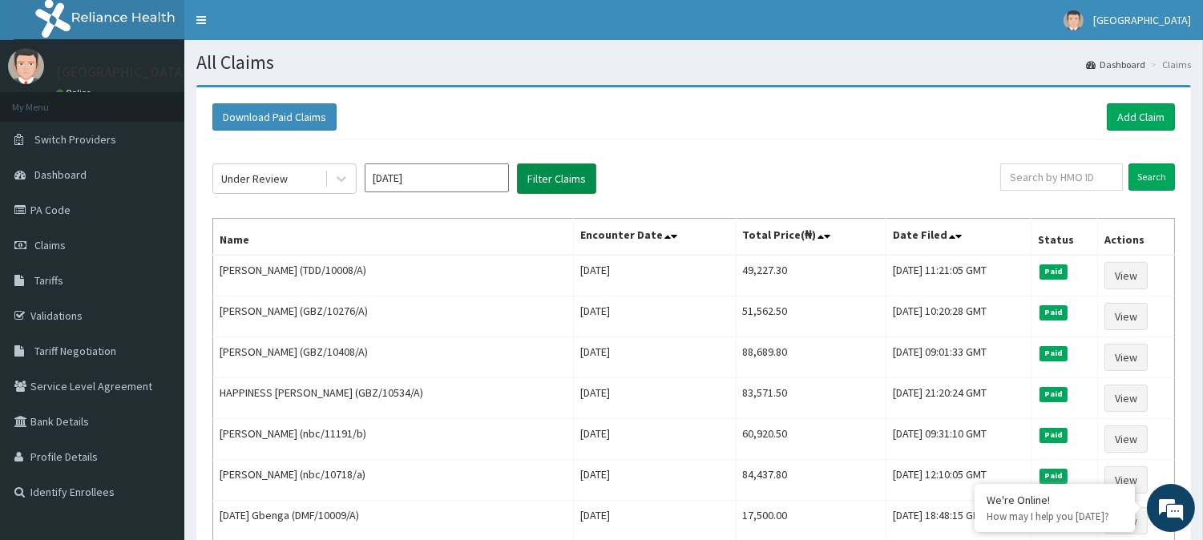
click at [549, 165] on button "Filter Claims" at bounding box center [556, 179] width 79 height 30
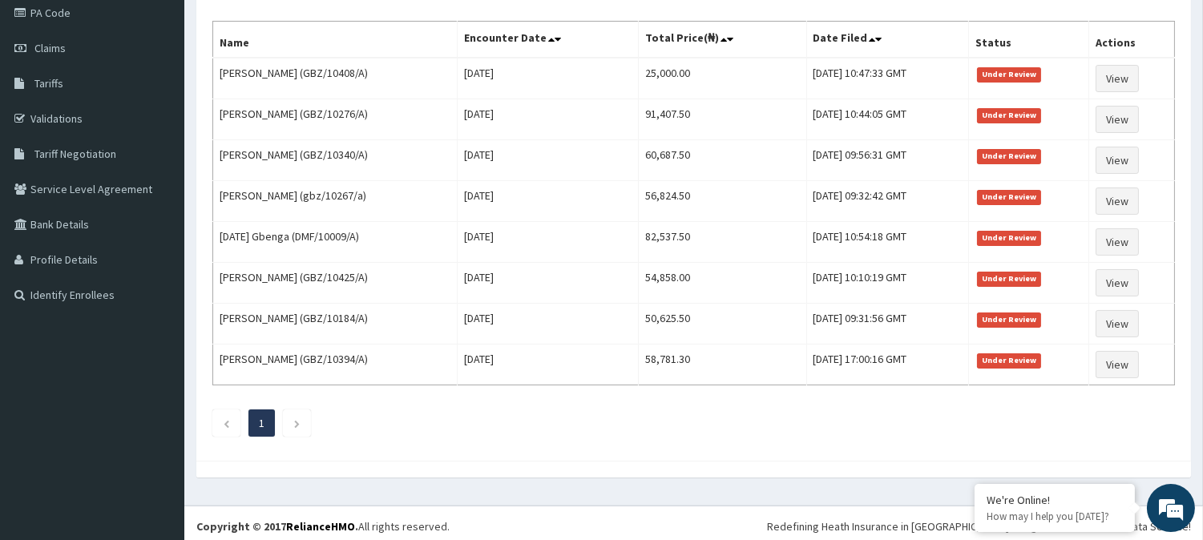
scroll to position [203, 0]
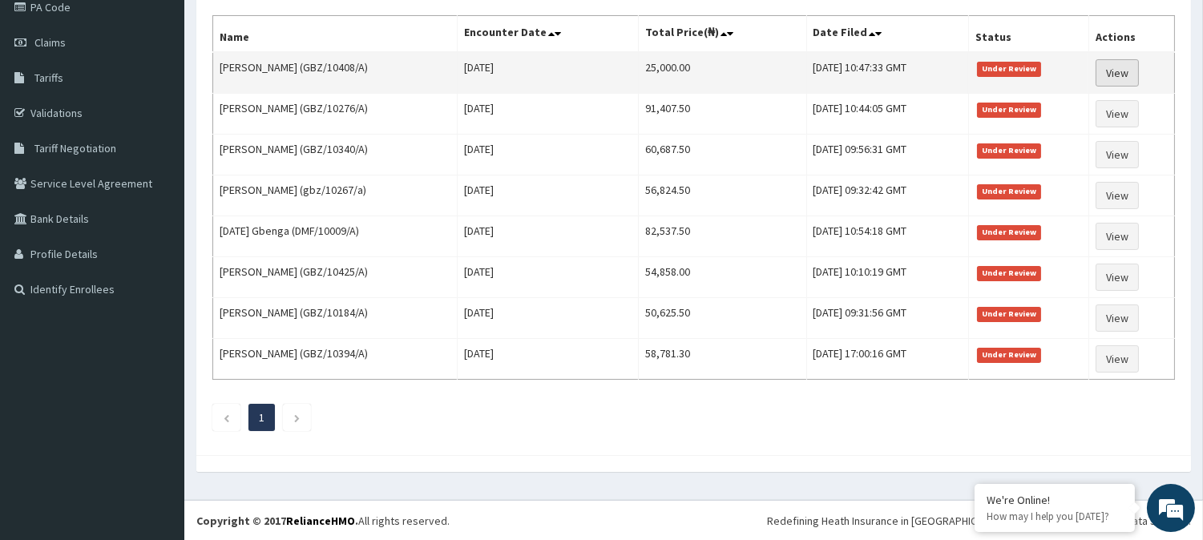
click at [1125, 67] on link "View" at bounding box center [1117, 72] width 43 height 27
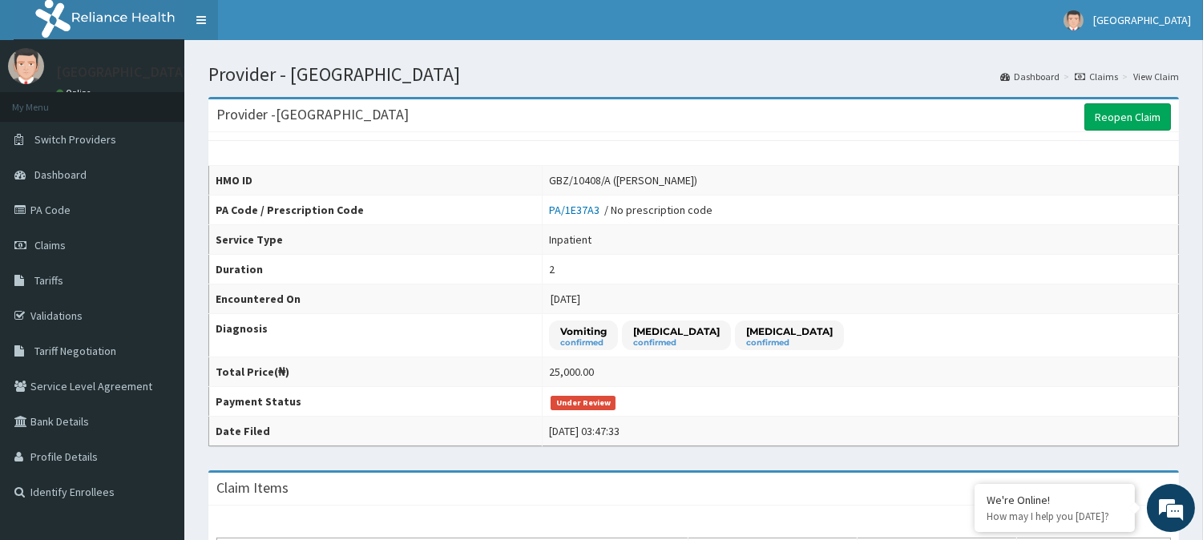
click at [204, 20] on link "Toggle navigation" at bounding box center [201, 20] width 34 height 40
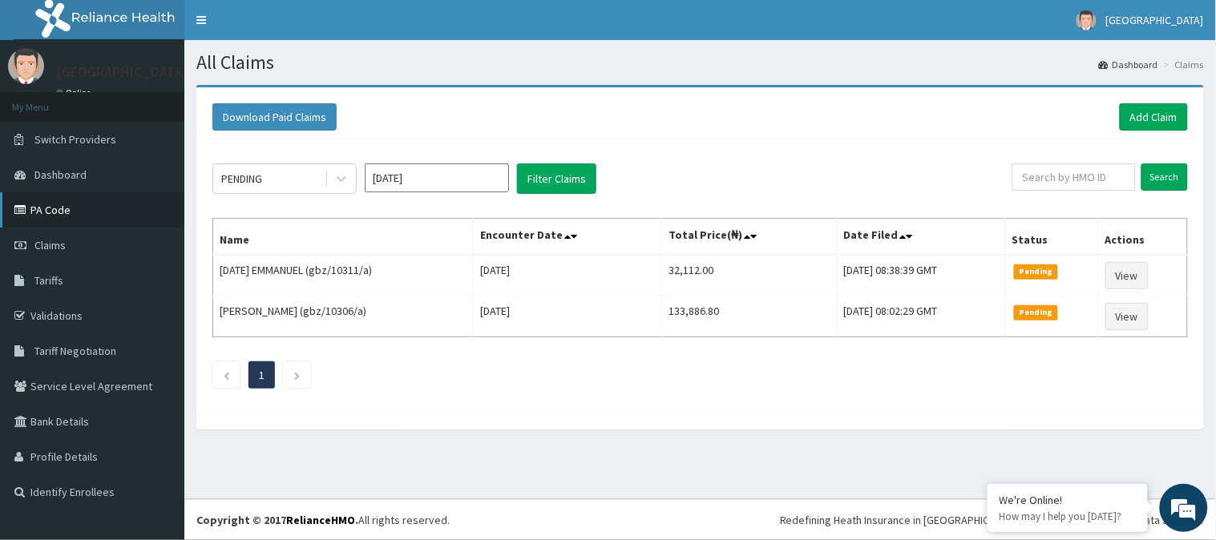
click at [86, 212] on link "PA Code" at bounding box center [92, 209] width 184 height 35
